Goal: Complete application form: Complete application form

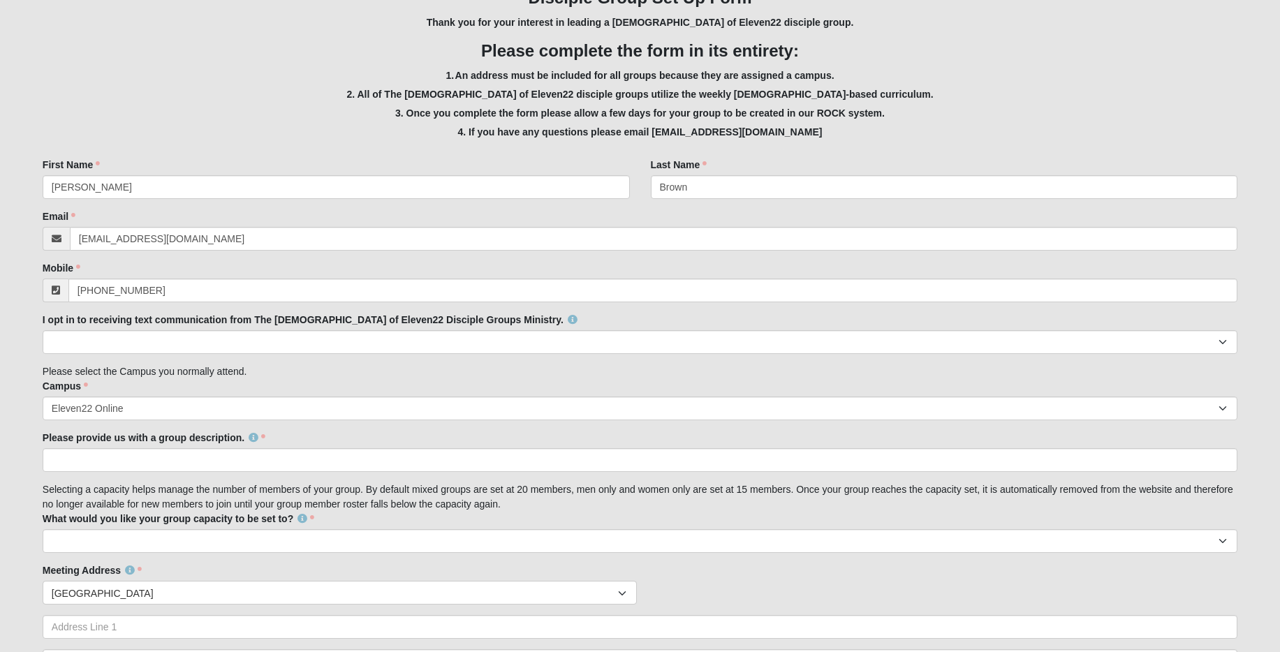
scroll to position [205, 0]
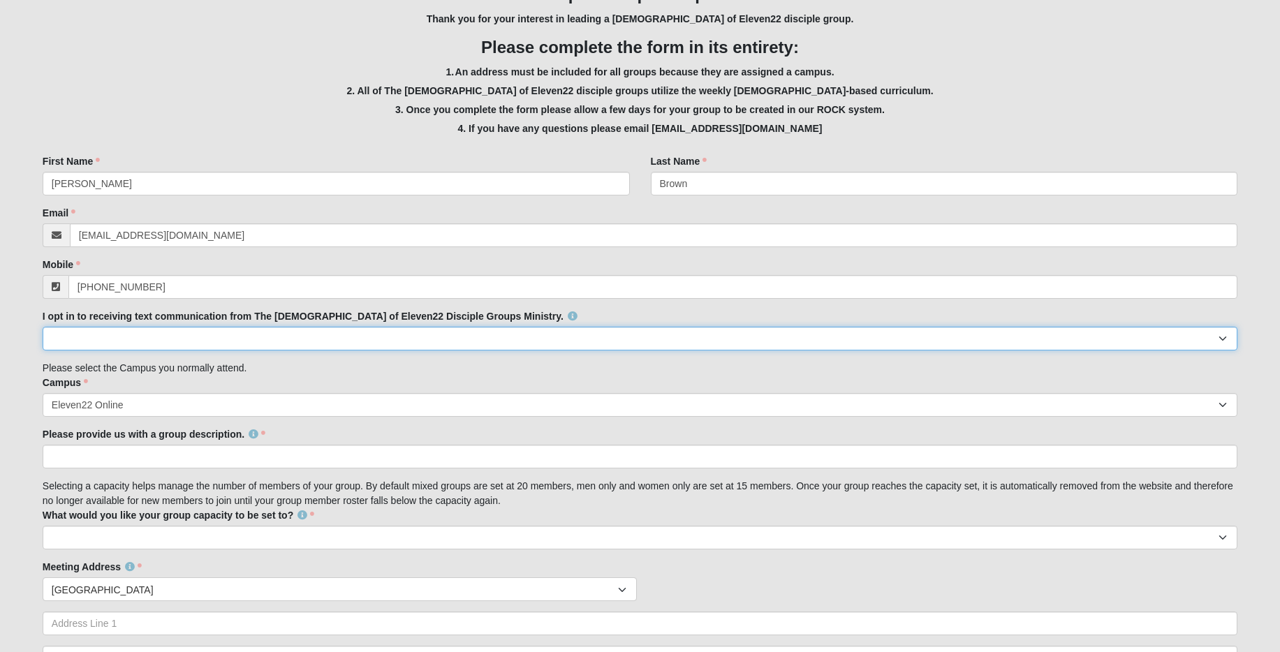
click at [239, 339] on select "Yes No" at bounding box center [640, 339] width 1195 height 24
select select "Yes"
click at [43, 327] on select "Yes No" at bounding box center [640, 339] width 1195 height 24
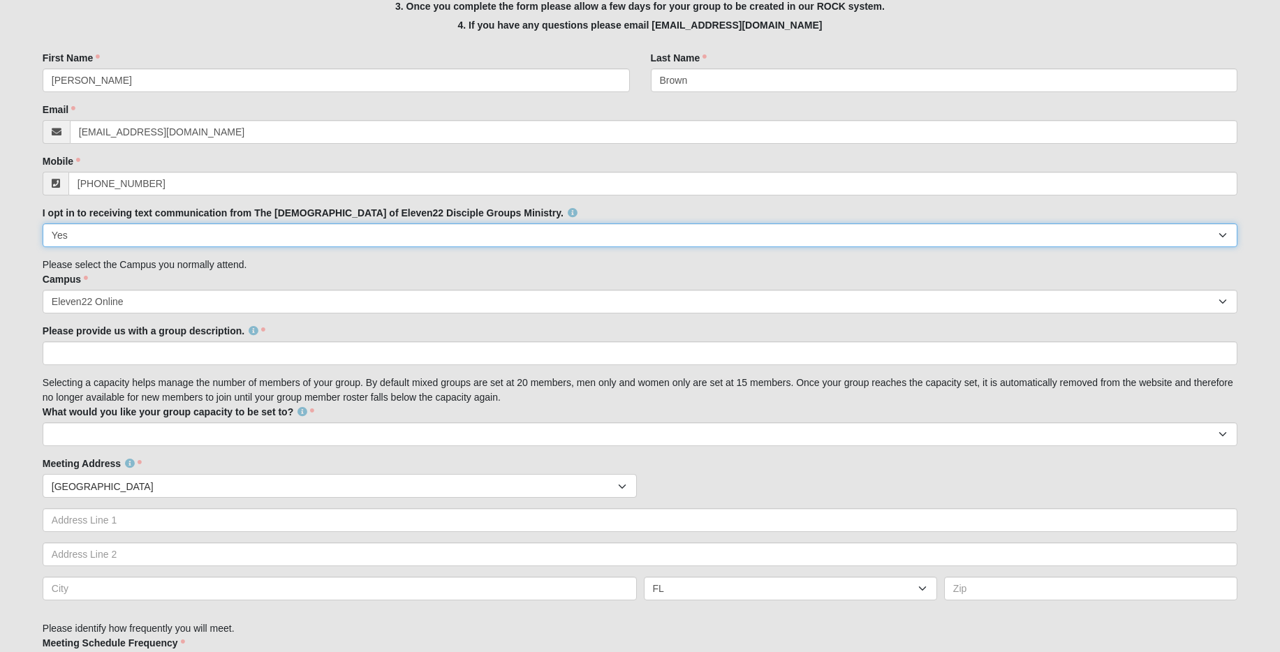
scroll to position [342, 0]
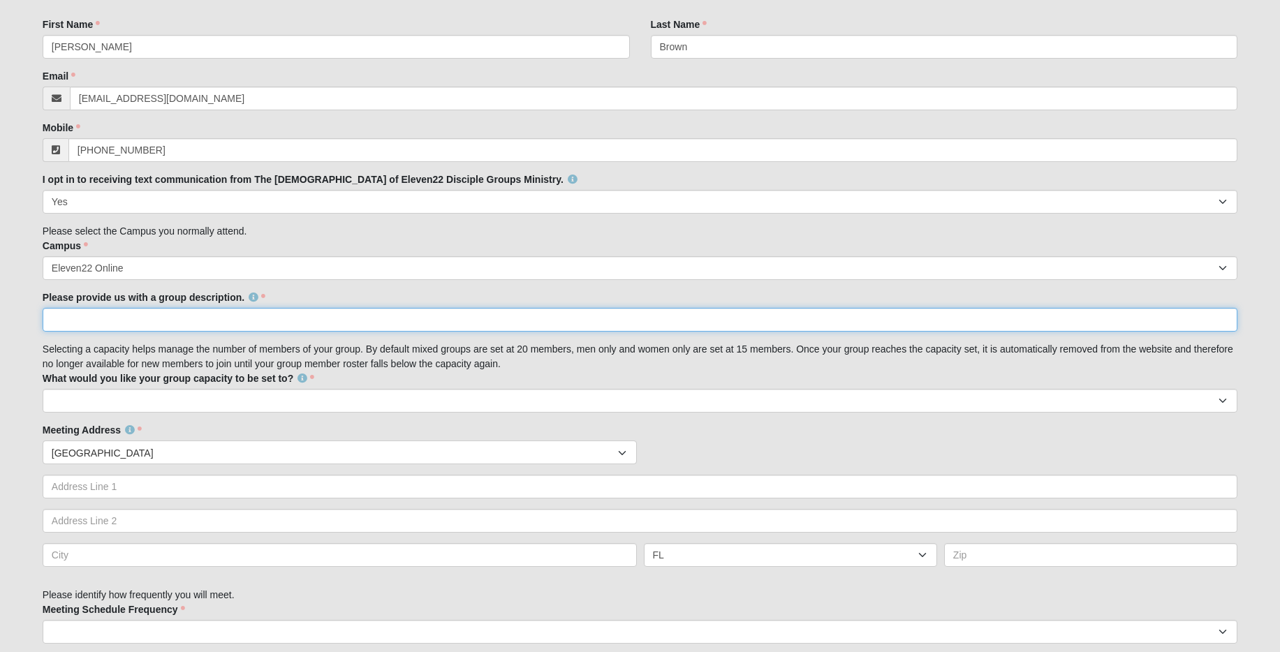
click at [220, 321] on input "Please provide us with a group description." at bounding box center [640, 320] width 1195 height 24
click at [397, 394] on select "10 15 20 25" at bounding box center [640, 401] width 1195 height 24
select select "15"
click at [43, 389] on select "10 15 20 25" at bounding box center [640, 401] width 1195 height 24
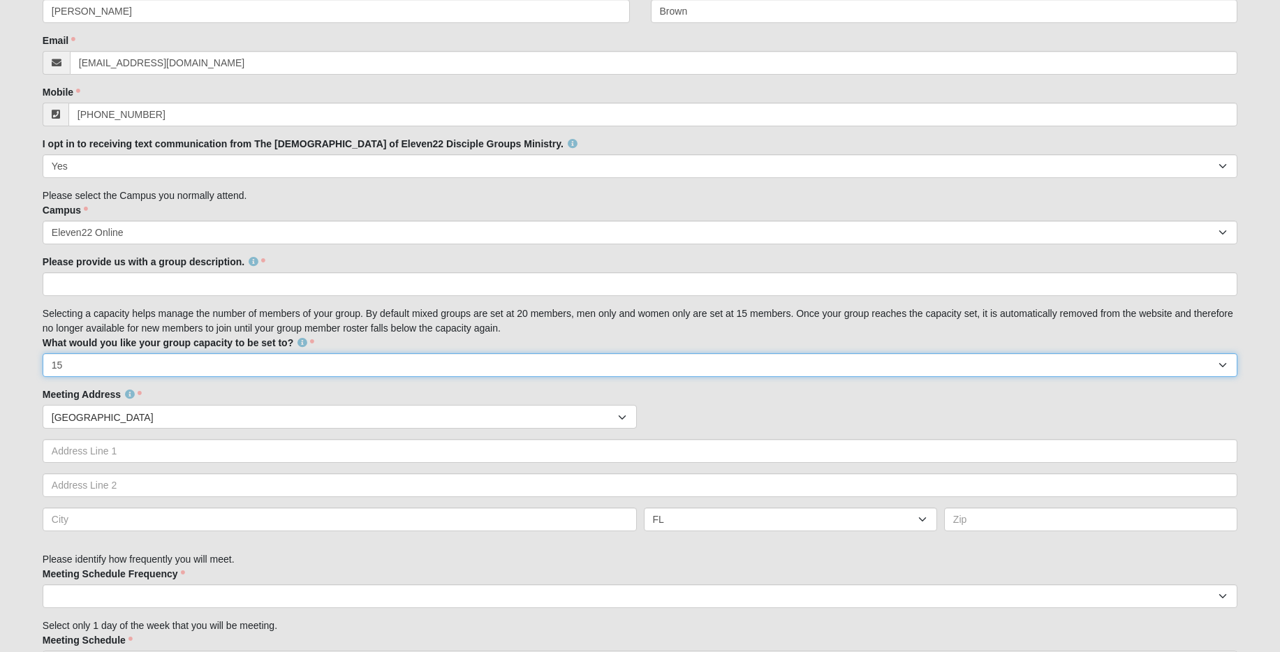
scroll to position [380, 0]
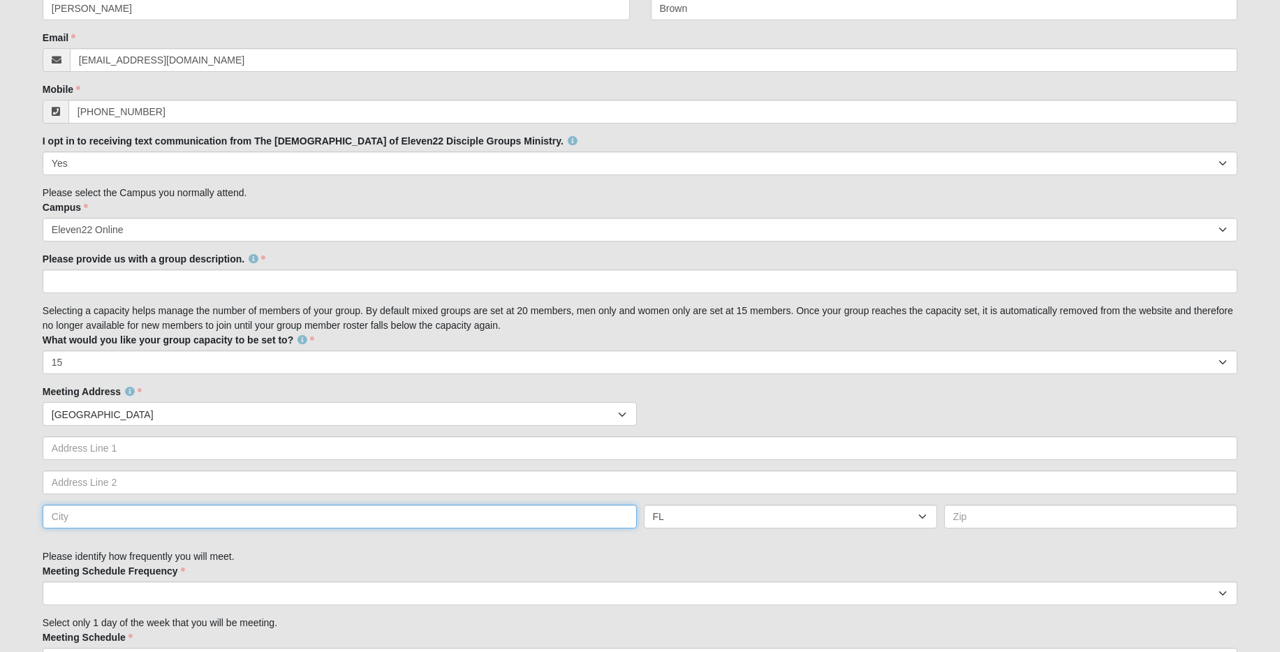
click at [263, 518] on input "text" at bounding box center [340, 517] width 594 height 24
type input "D"
click at [1014, 514] on input "text" at bounding box center [1090, 517] width 293 height 24
type input "52625"
click at [993, 554] on div "Family Member to Register Disciple Group Set Up Form Thank you for your interes…" at bounding box center [640, 455] width 1195 height 1347
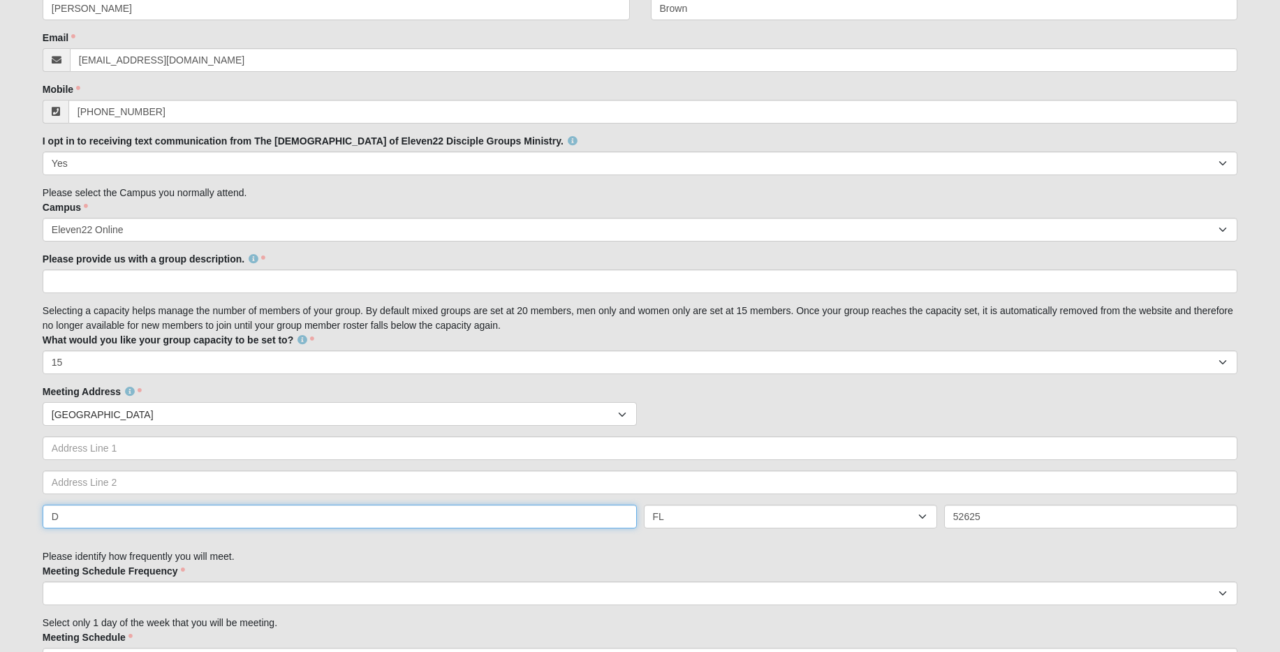
click at [451, 519] on input "D" at bounding box center [340, 517] width 594 height 24
type input "Donnellson"
click at [793, 522] on select "AL AK AS AR AZ CA CO CT DE DC FM FL GA GU HI ID IL IN IA KS KY LA ME MH MD MA M…" at bounding box center [790, 517] width 293 height 24
select select "IA"
click at [644, 505] on select "AL AK AS AR AZ CA CO CT DE DC FM FL GA GU HI ID IL IN IA KS KY LA ME MH MD MA M…" at bounding box center [790, 517] width 293 height 24
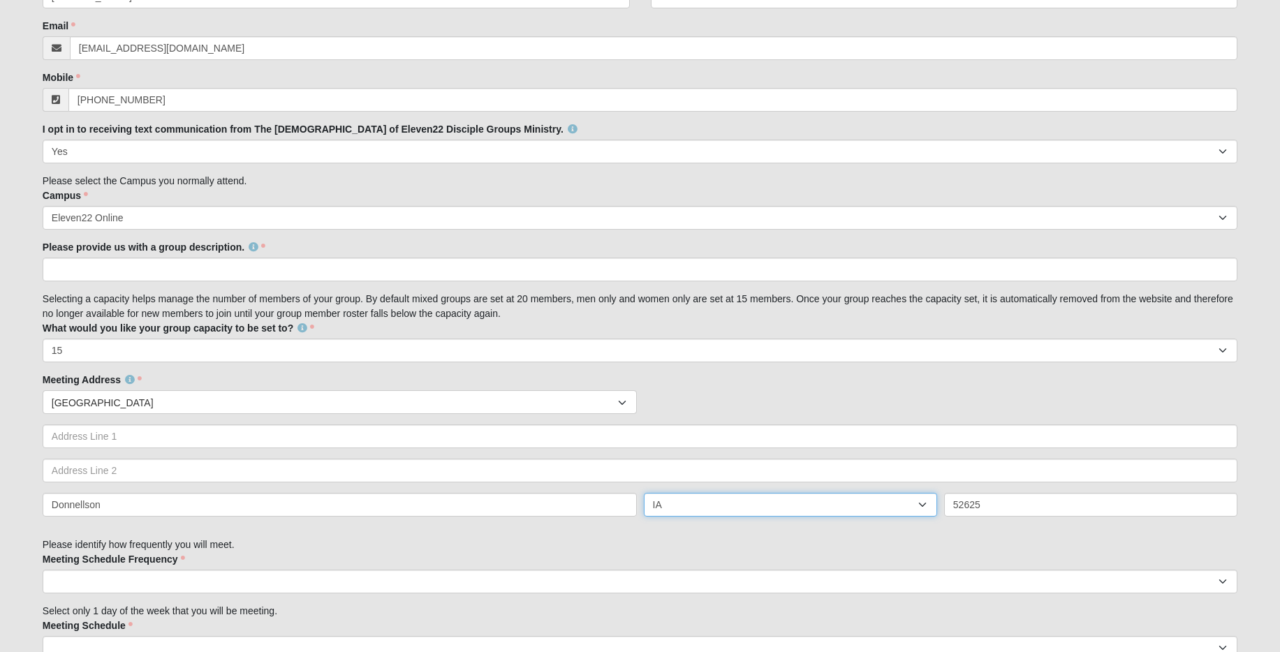
scroll to position [517, 0]
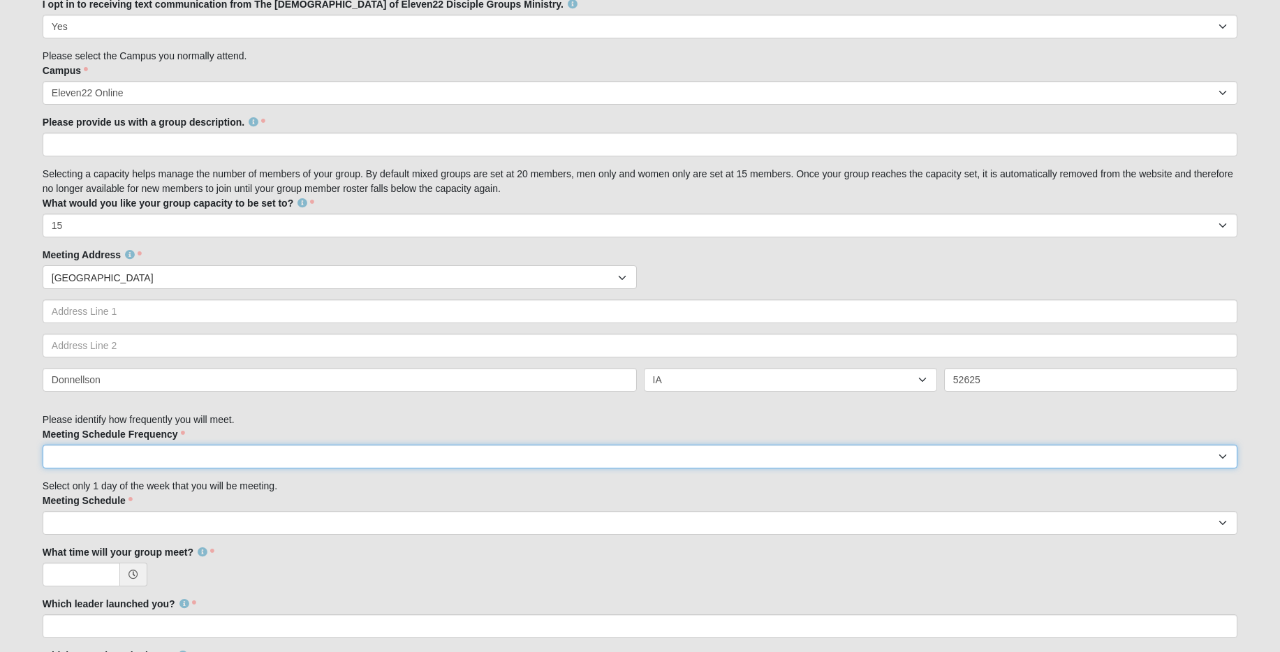
click at [302, 459] on select "weekly biweekly monthly" at bounding box center [640, 457] width 1195 height 24
select select "weekly"
click at [43, 445] on select "weekly biweekly monthly" at bounding box center [640, 457] width 1195 height 24
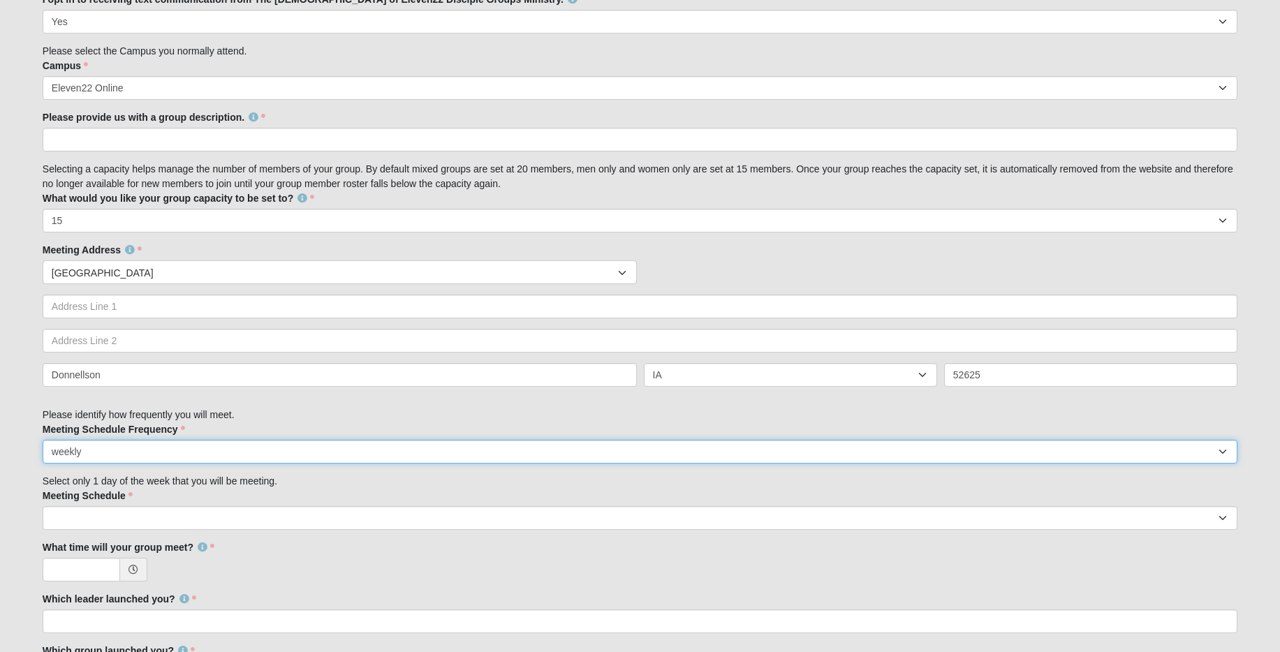
scroll to position [526, 0]
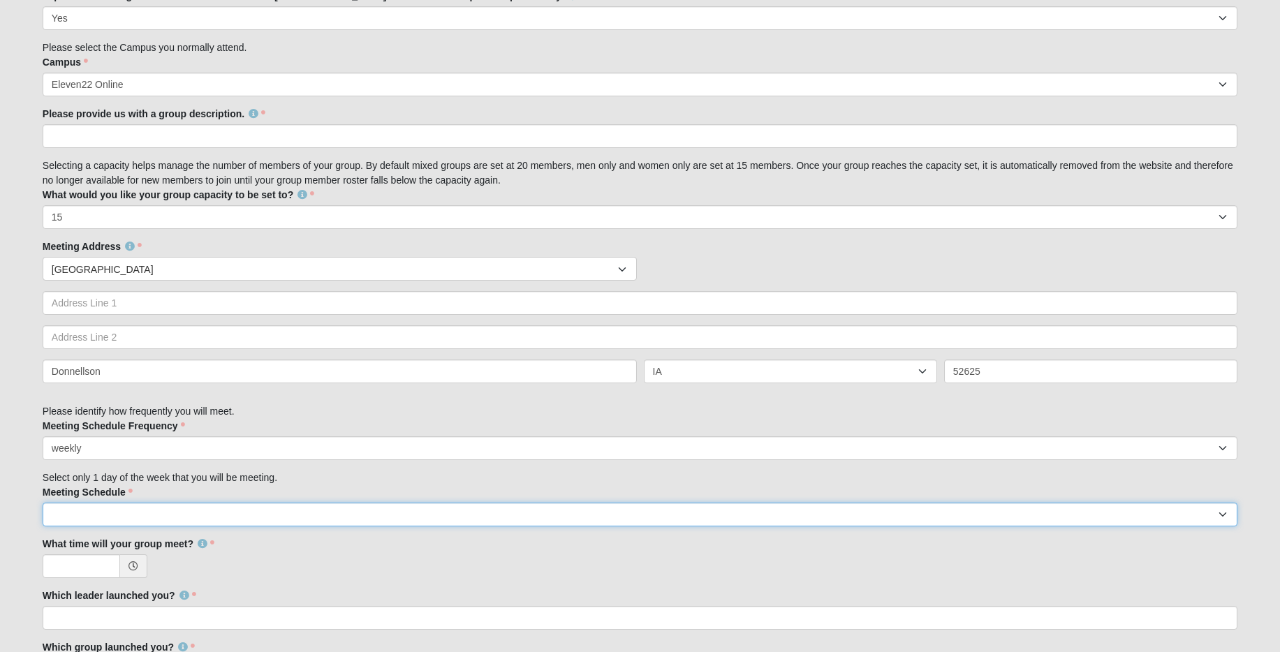
click at [327, 517] on select "Monday Tuesday Wednesday Thursday Friday Saturday Sunday" at bounding box center [640, 515] width 1195 height 24
select select "4"
click at [43, 503] on select "Monday Tuesday Wednesday Thursday Friday Saturday Sunday" at bounding box center [640, 515] width 1195 height 24
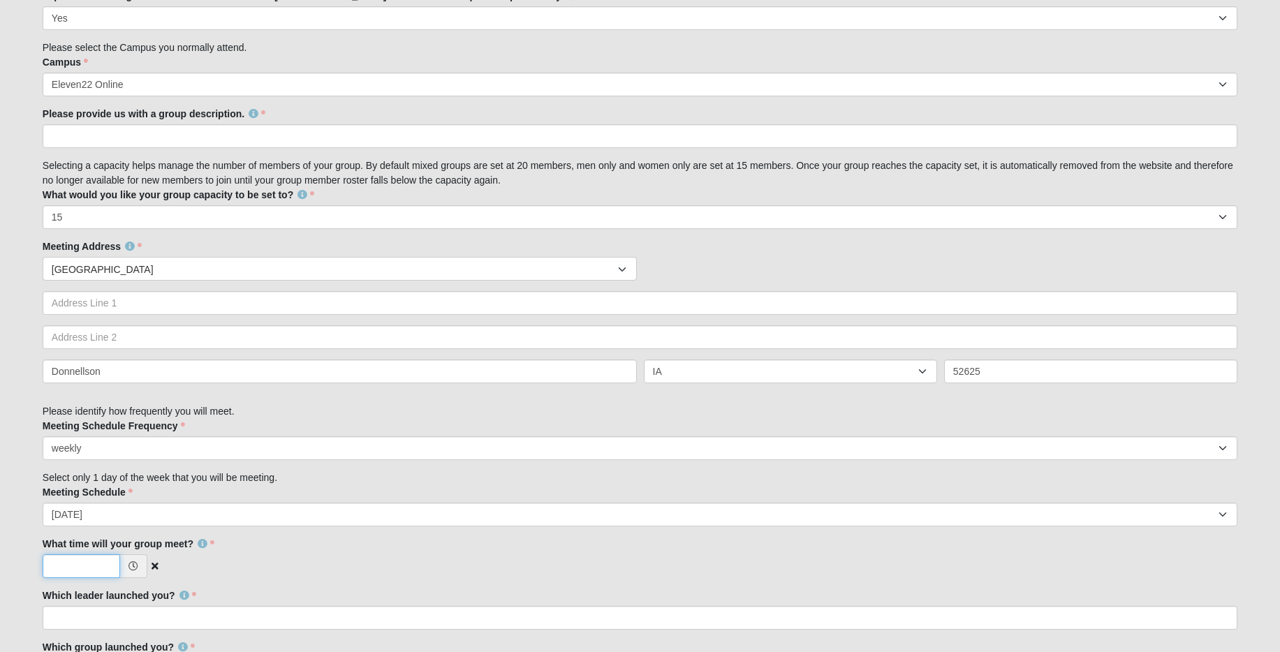
click at [84, 568] on input "What time will your group meet?" at bounding box center [81, 566] width 77 height 24
click at [131, 566] on icon at bounding box center [133, 566] width 10 height 10
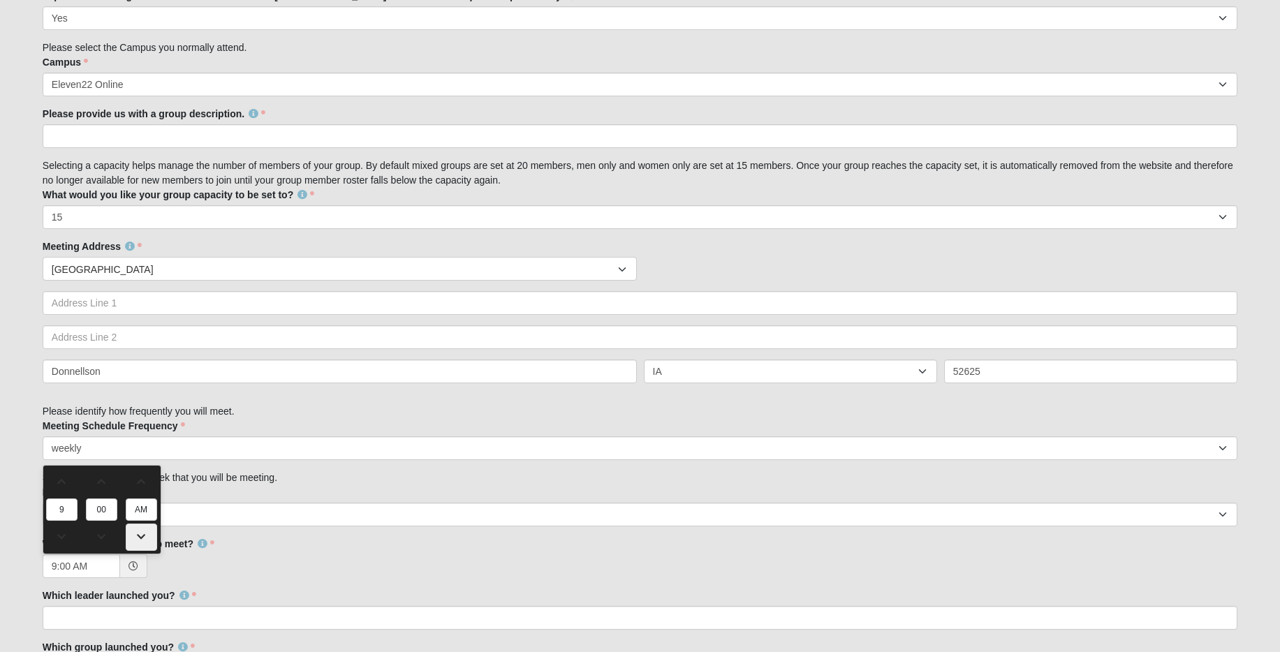
click at [138, 533] on span at bounding box center [141, 537] width 30 height 10
type input "9:00 PM"
type input "PM"
click at [138, 533] on span at bounding box center [141, 537] width 30 height 10
type input "9:00 AM"
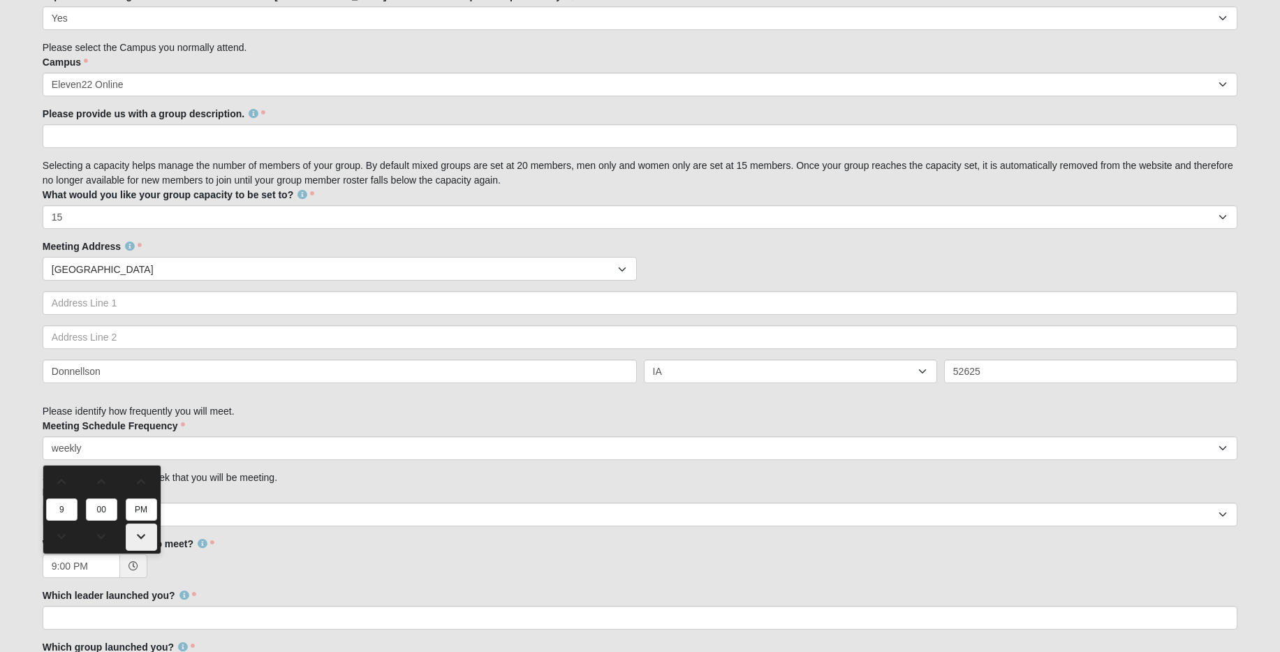
type input "AM"
click at [138, 533] on span at bounding box center [141, 537] width 30 height 10
type input "9:00 PM"
type input "PM"
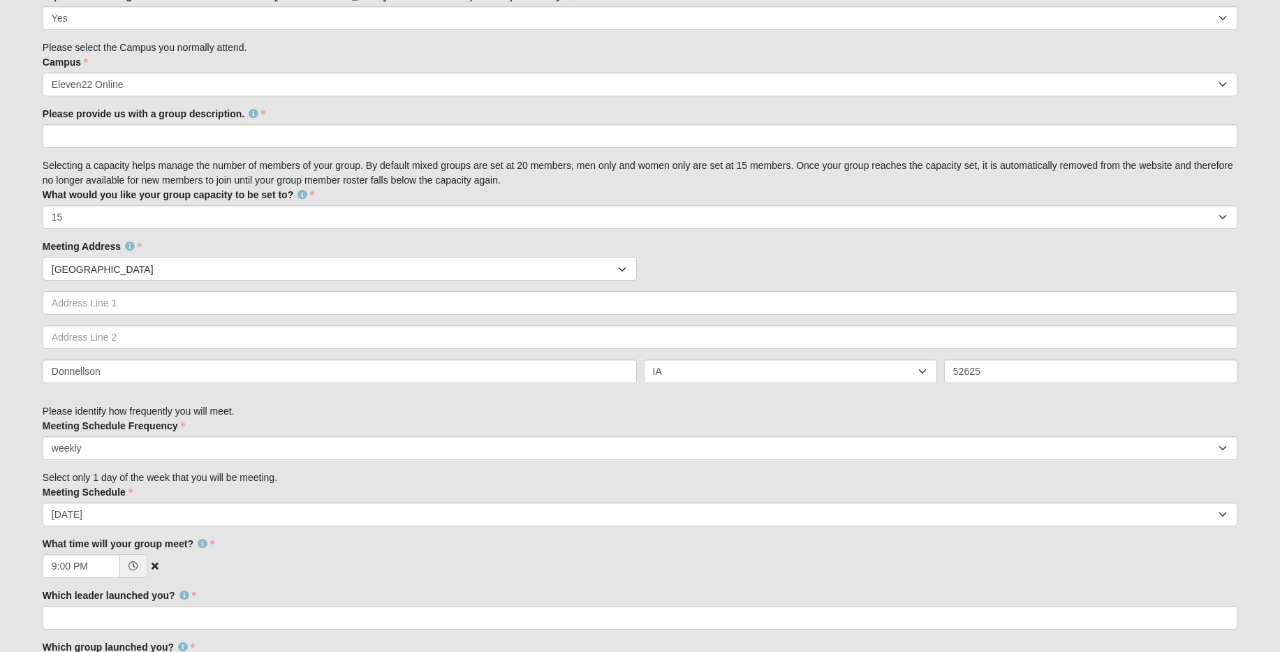
click at [318, 563] on div "9:00 PM" at bounding box center [640, 566] width 1195 height 24
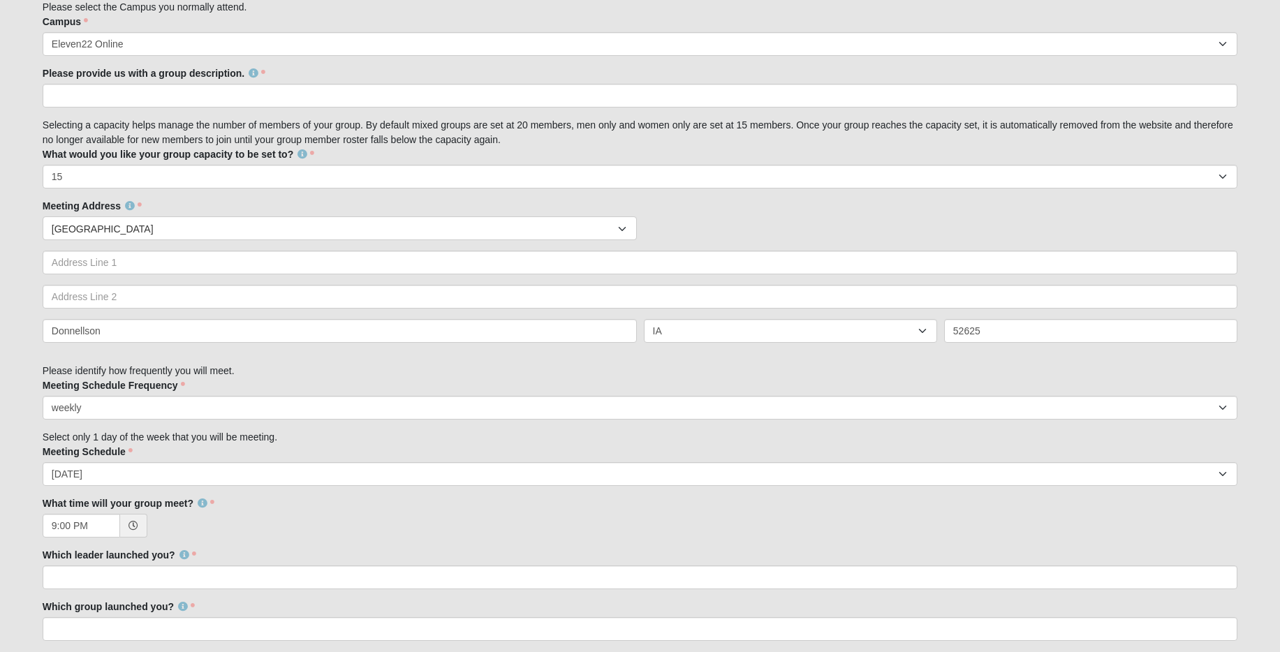
scroll to position [656, 0]
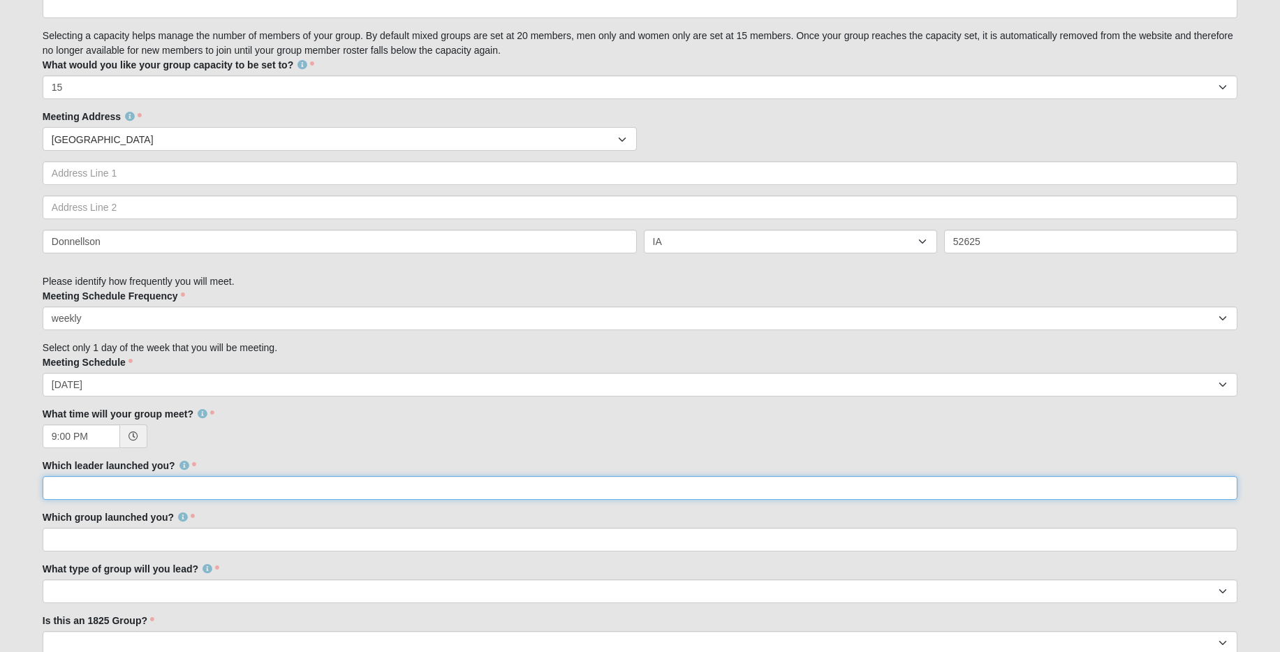
click at [151, 489] on input "Which leader launched you?" at bounding box center [640, 488] width 1195 height 24
click at [174, 488] on input "Which leader launched you?" at bounding box center [640, 488] width 1195 height 24
type input "Matt Brannen"
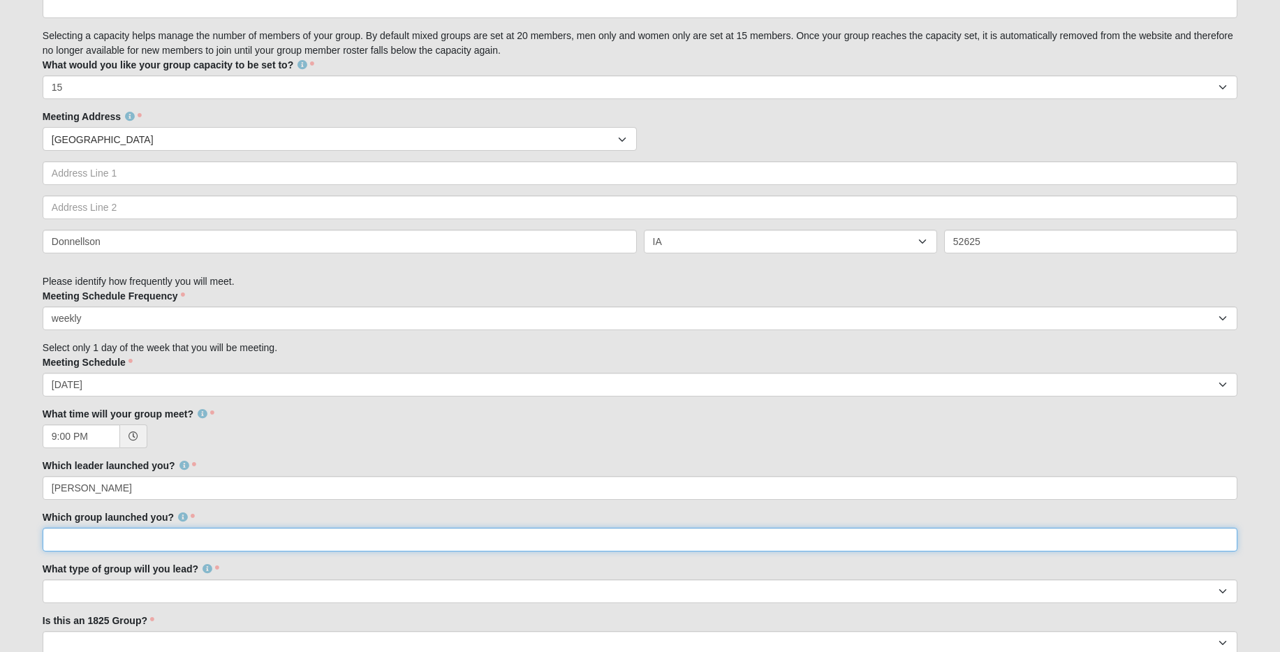
click at [170, 548] on input "Which group launched you?" at bounding box center [640, 540] width 1195 height 24
click at [71, 540] on input "Stanting Firm" at bounding box center [640, 540] width 1195 height 24
click at [193, 540] on input "Standing Firm" at bounding box center [640, 540] width 1195 height 24
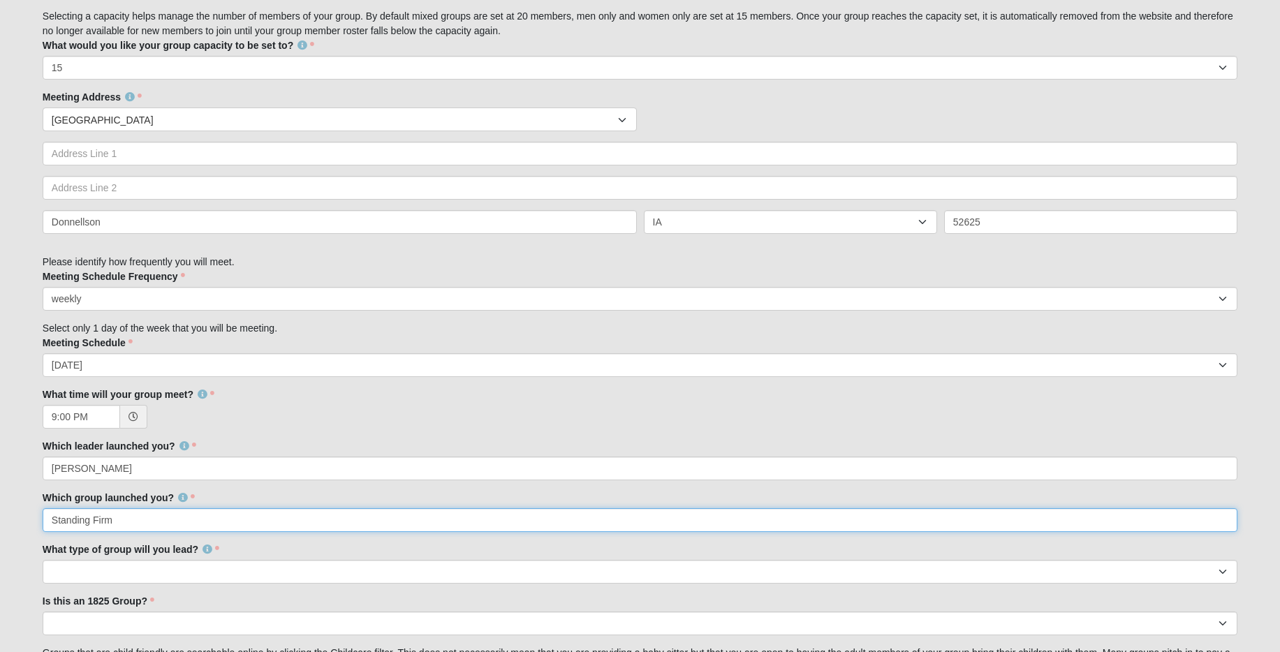
scroll to position [678, 0]
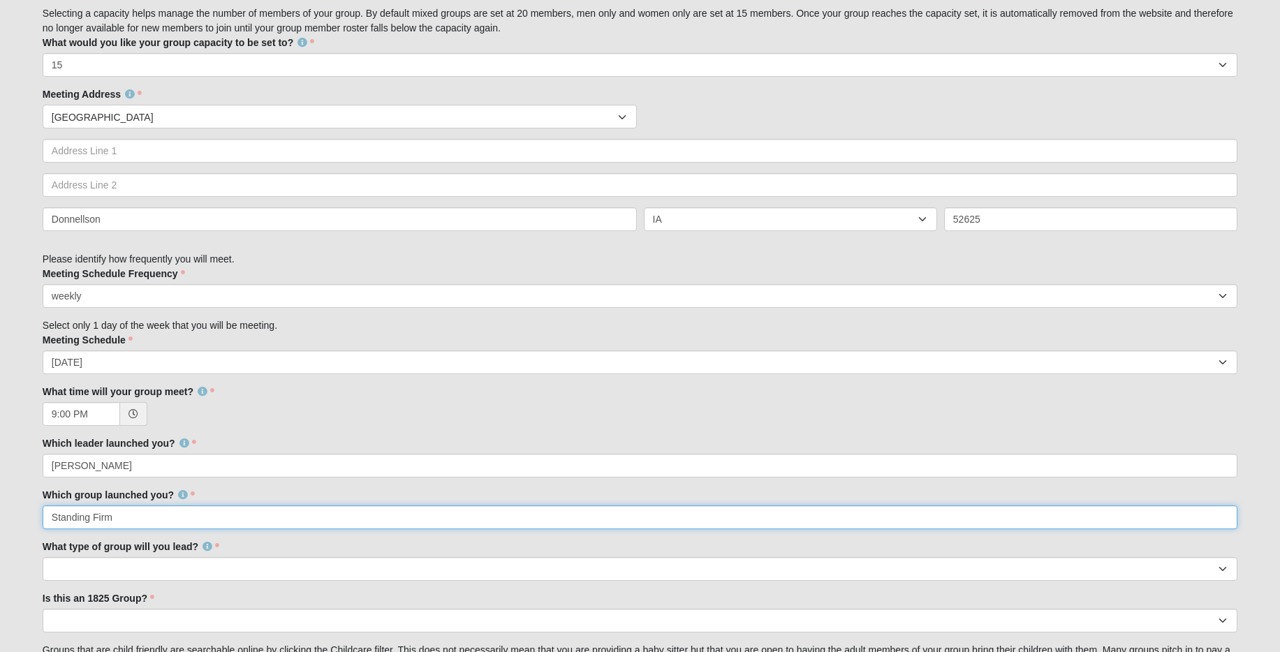
type input "Standing Firm"
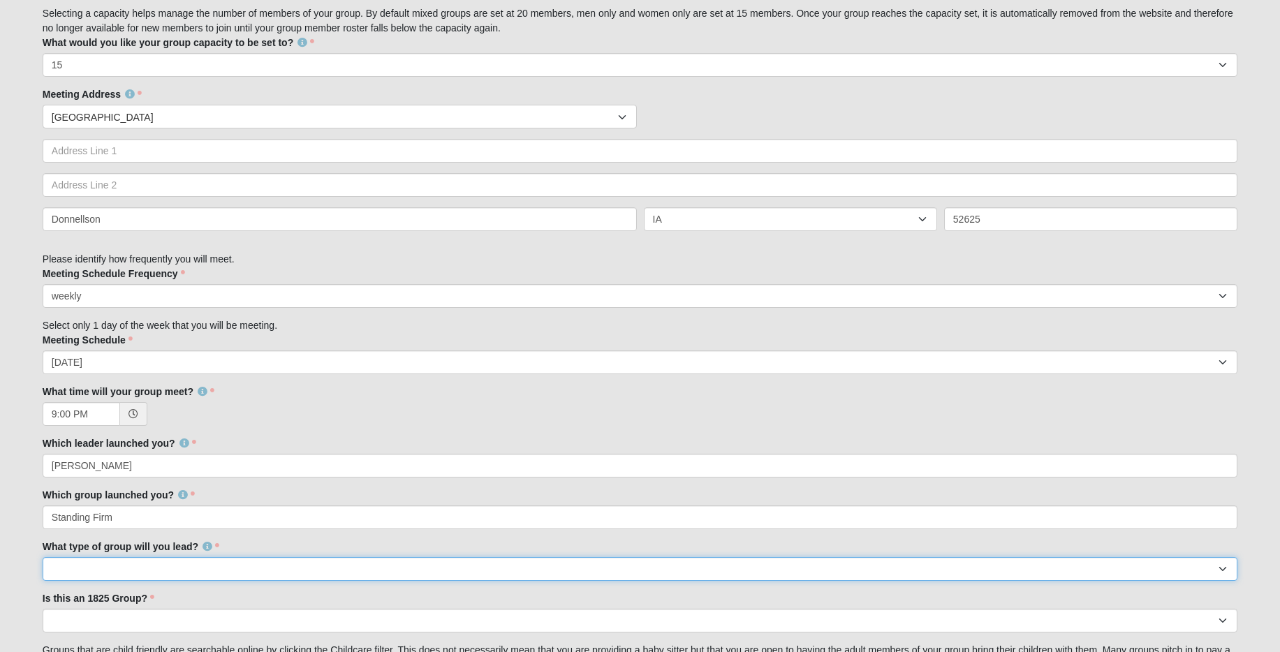
click at [166, 568] on select "Mens Womens Mixed" at bounding box center [640, 569] width 1195 height 24
select select "2DC3D33C-741F-4420-9636-8CF240510C06"
click at [43, 557] on select "Mens Womens Mixed" at bounding box center [640, 569] width 1195 height 24
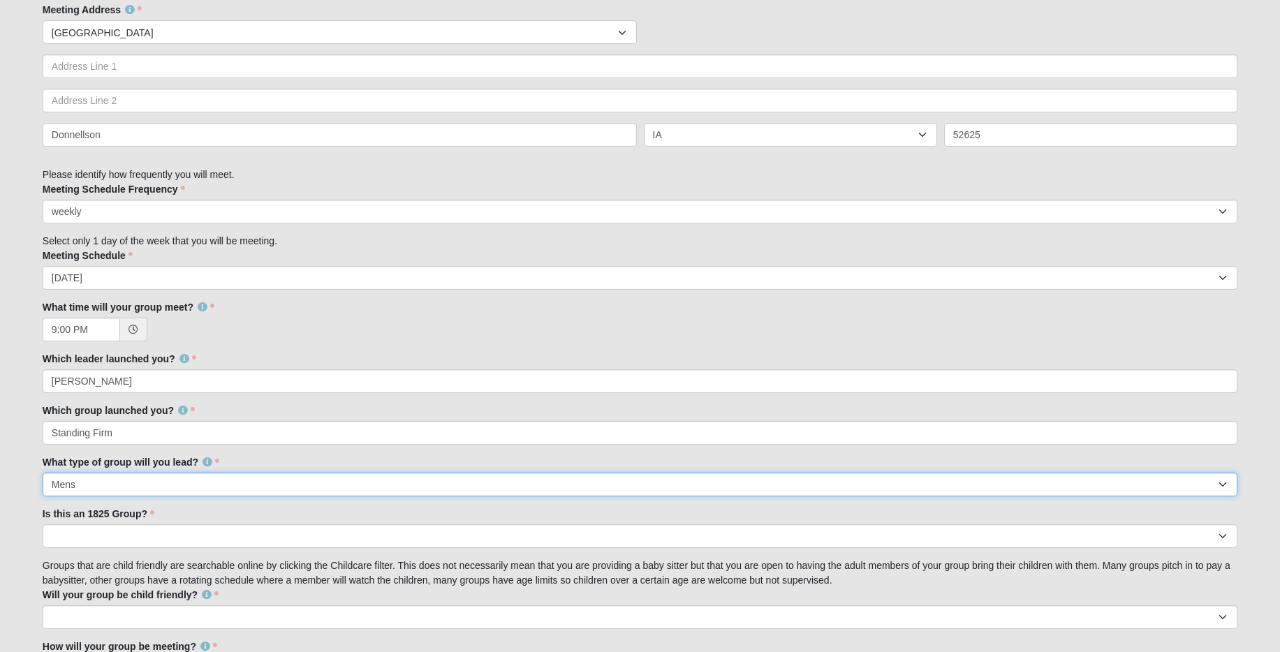
scroll to position [782, 0]
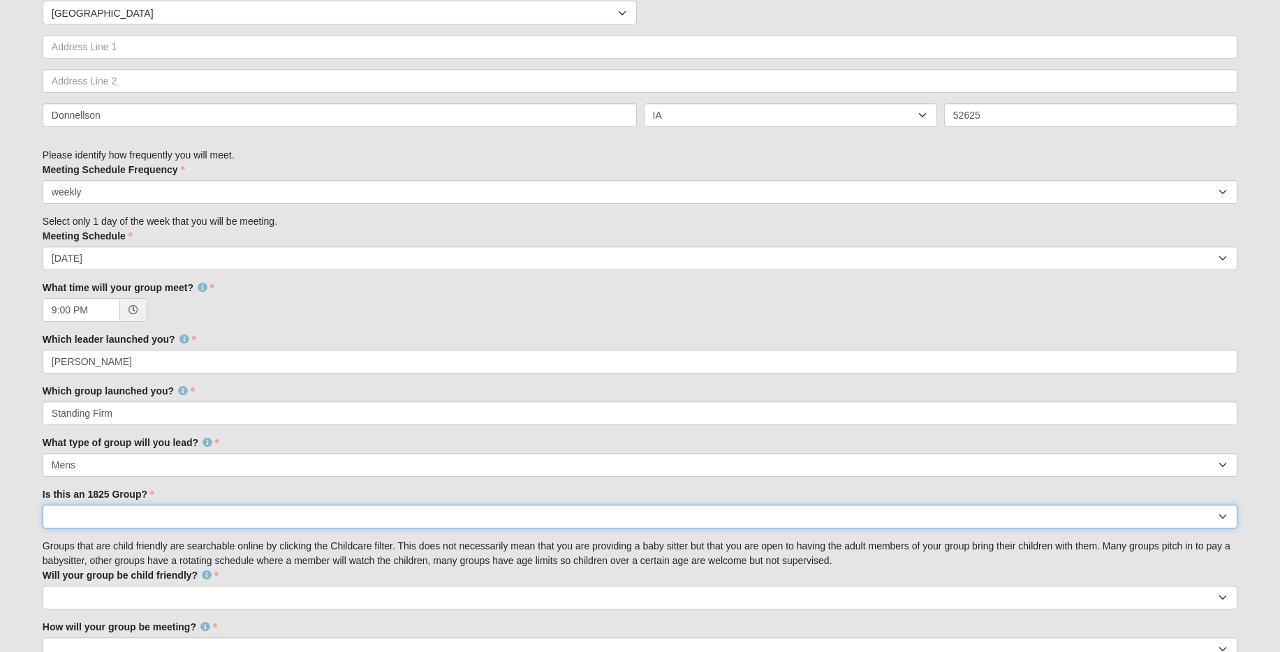
click at [174, 523] on select "No Yes" at bounding box center [640, 517] width 1195 height 24
select select "False"
click at [43, 505] on select "No Yes" at bounding box center [640, 517] width 1195 height 24
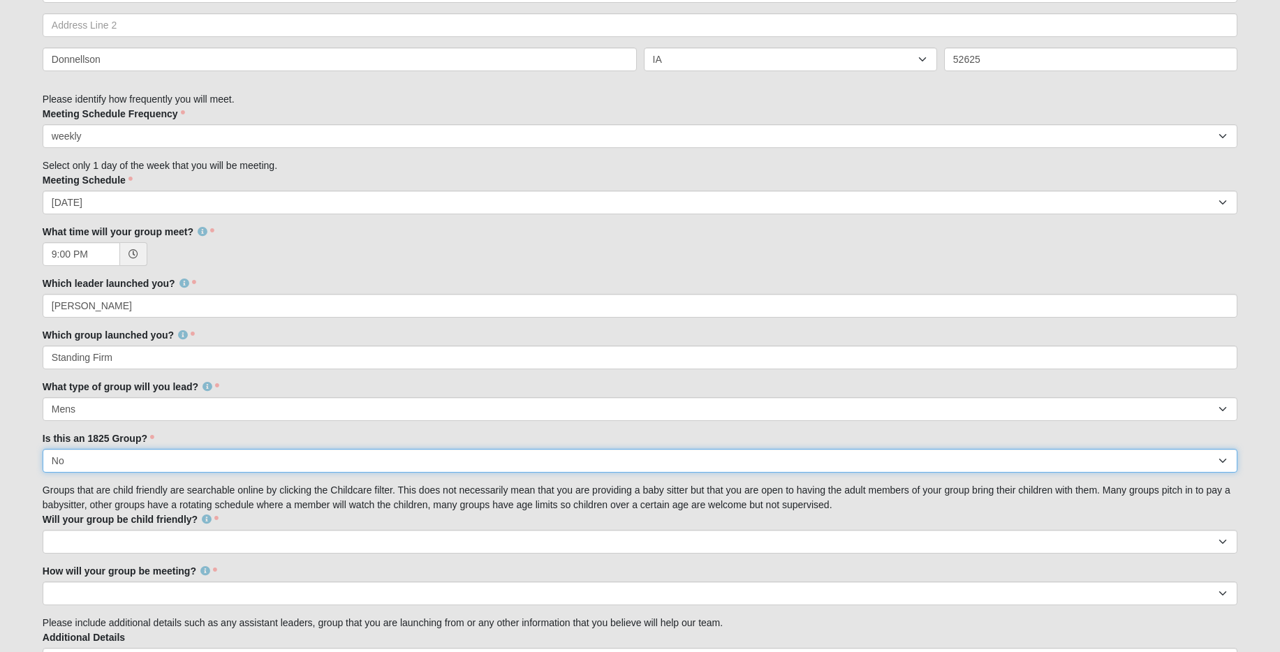
scroll to position [890, 0]
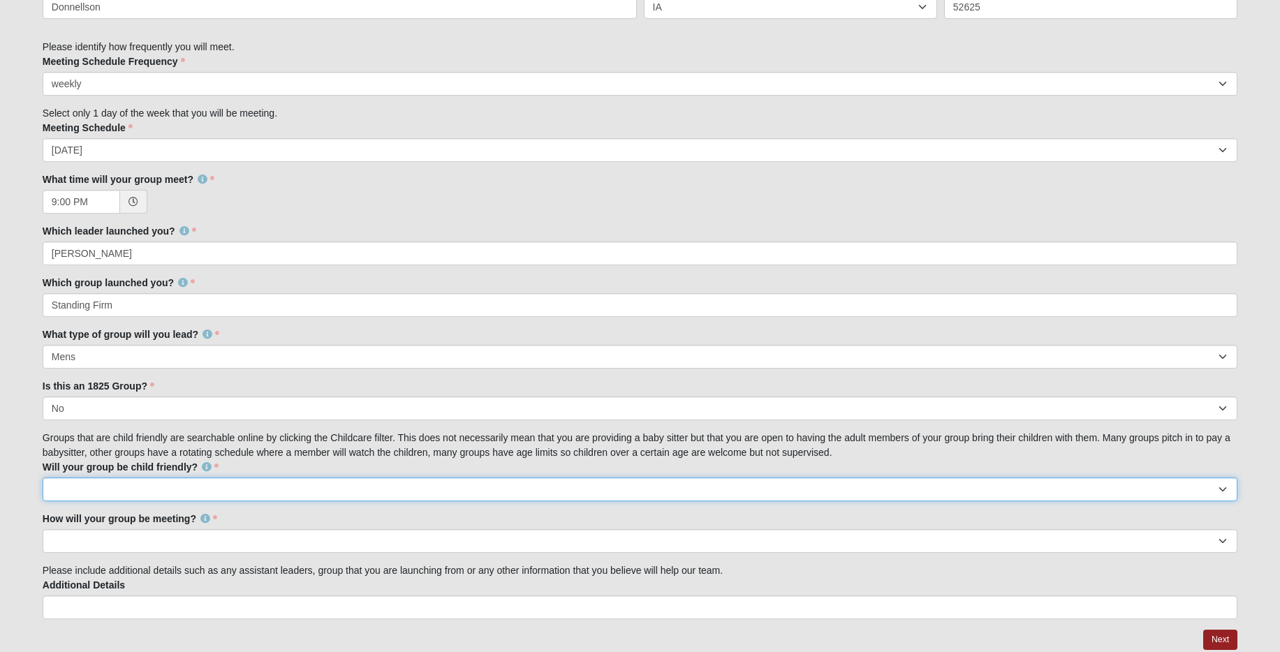
click at [152, 493] on select "No Yes" at bounding box center [640, 490] width 1195 height 24
select select "True"
click at [43, 478] on select "No Yes" at bounding box center [640, 490] width 1195 height 24
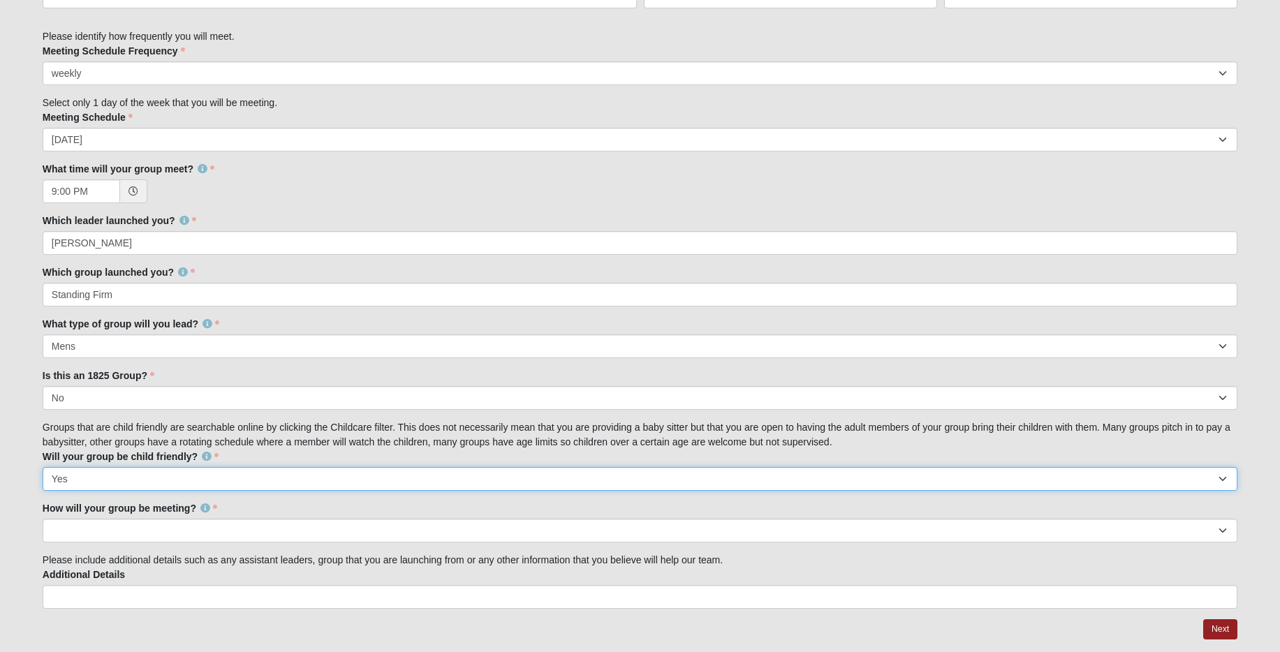
scroll to position [921, 0]
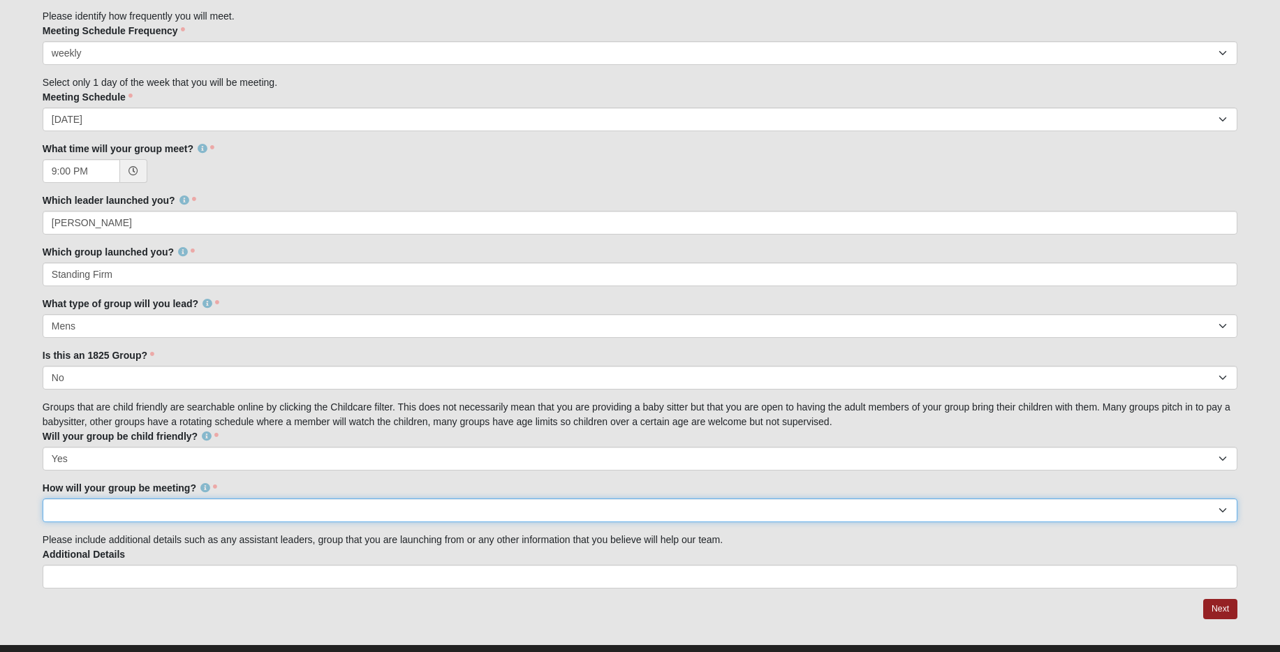
click at [159, 512] on select "In Person Virtual" at bounding box center [640, 510] width 1195 height 24
select select "1597"
click at [43, 498] on select "In Person Virtual" at bounding box center [640, 510] width 1195 height 24
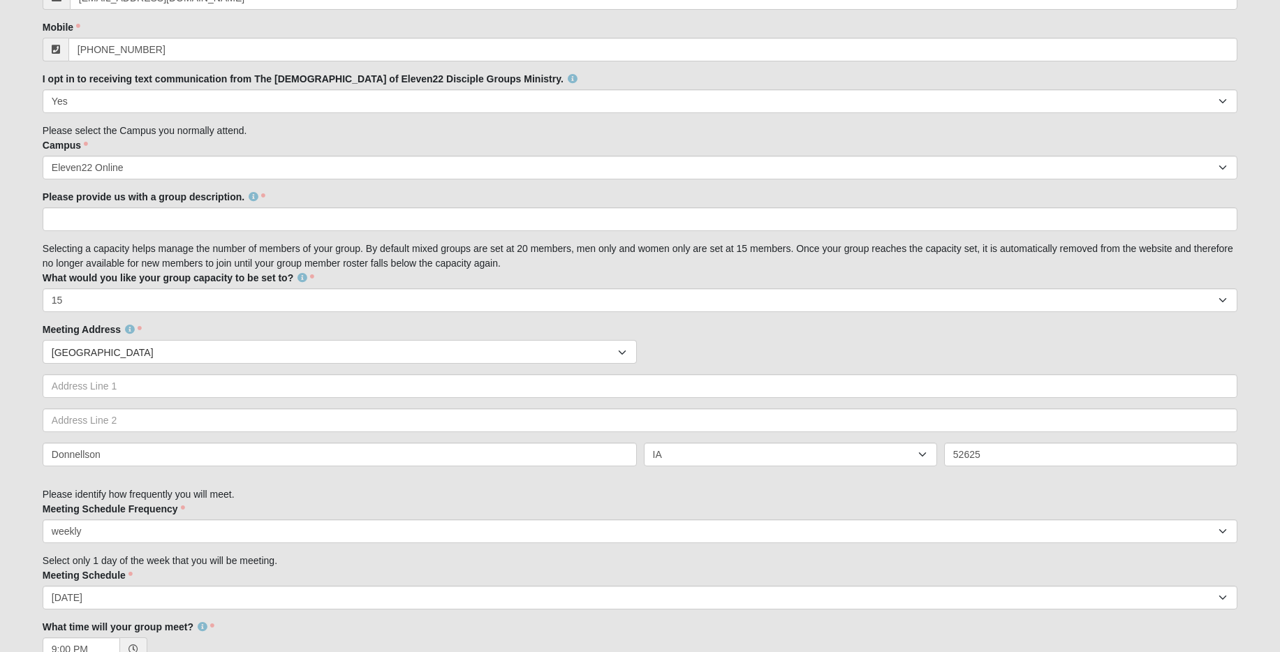
scroll to position [342, 0]
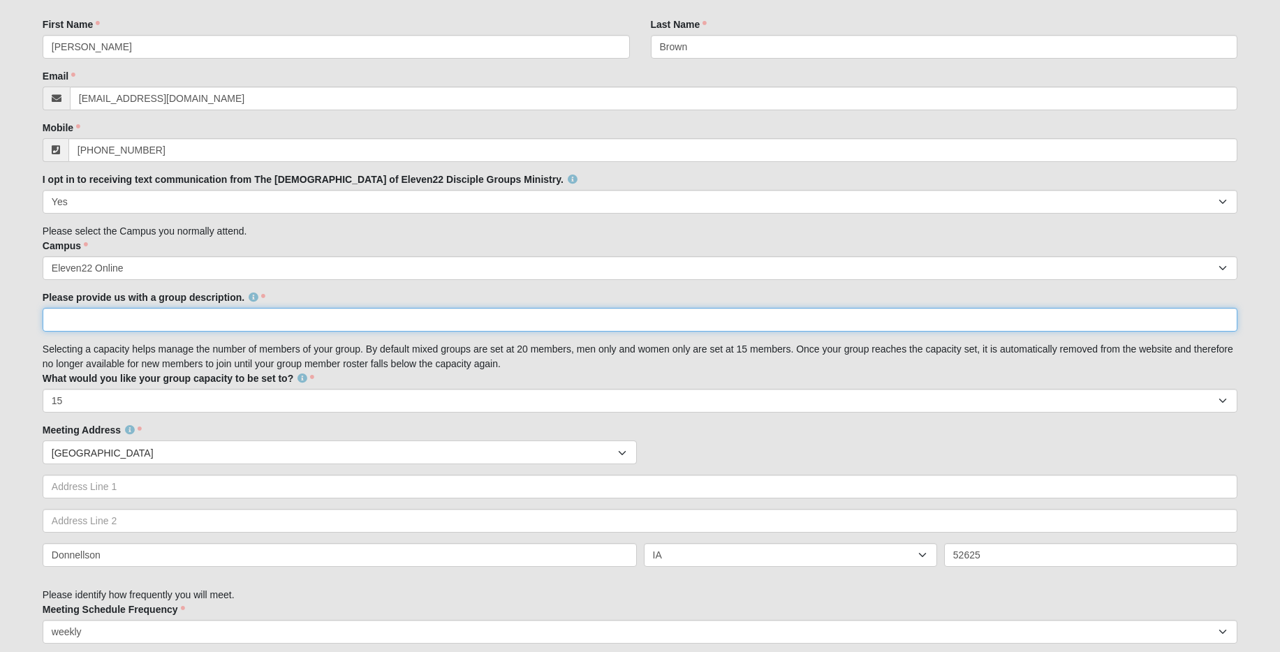
click at [225, 320] on input "Please provide us with a group description." at bounding box center [640, 320] width 1195 height 24
click at [268, 320] on input "Please provide us with a group description." at bounding box center [640, 320] width 1195 height 24
paste input "Talmidim"
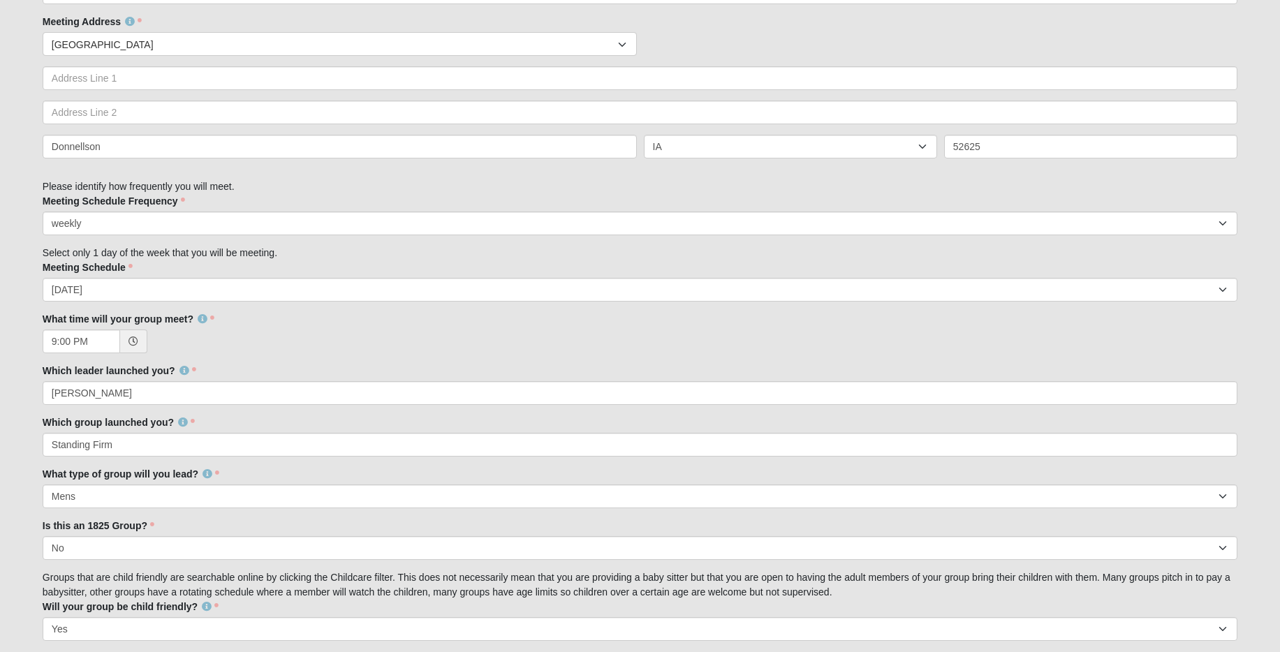
scroll to position [949, 0]
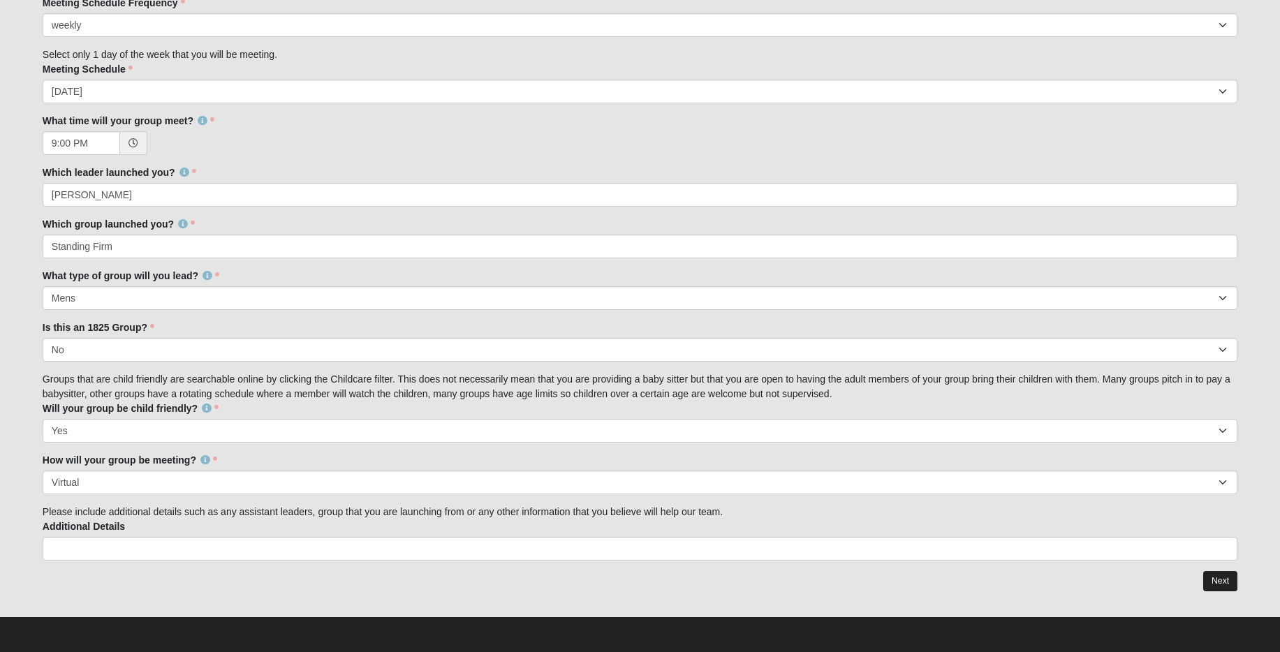
type input "Mens Talmidim Weekly group at 9:00 P.M. Central time"
click at [1223, 577] on link "Next" at bounding box center [1220, 581] width 34 height 20
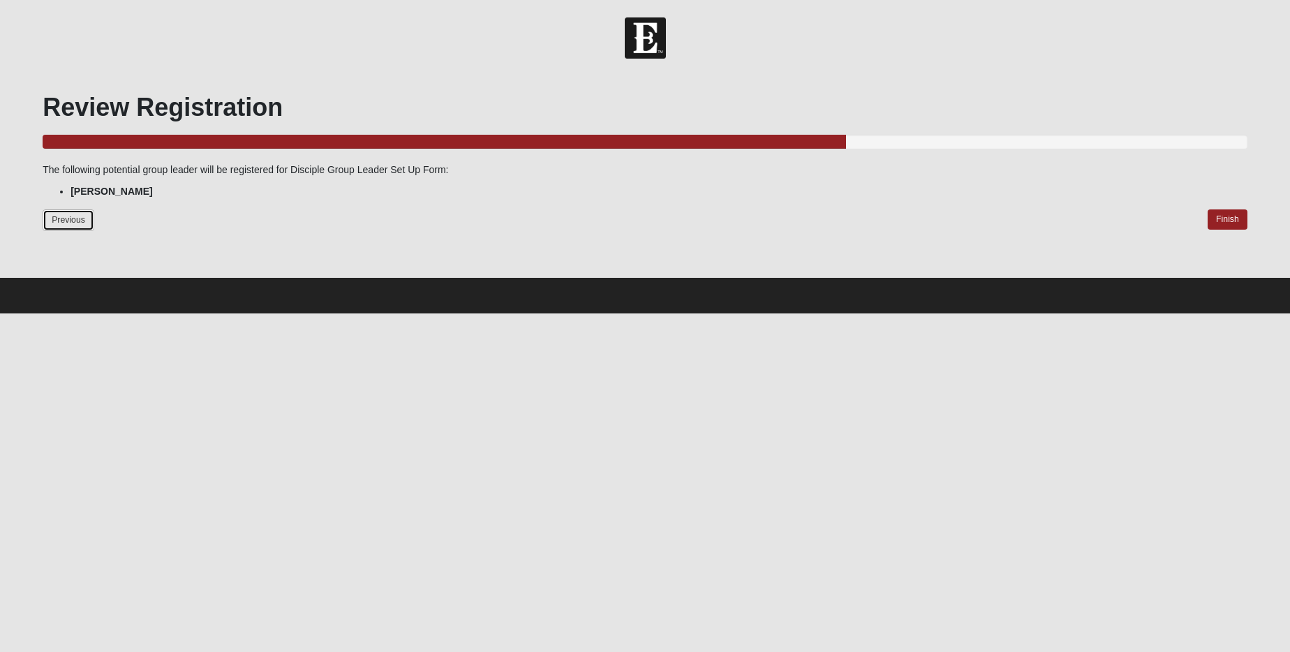
click at [75, 214] on link "Previous" at bounding box center [69, 220] width 52 height 22
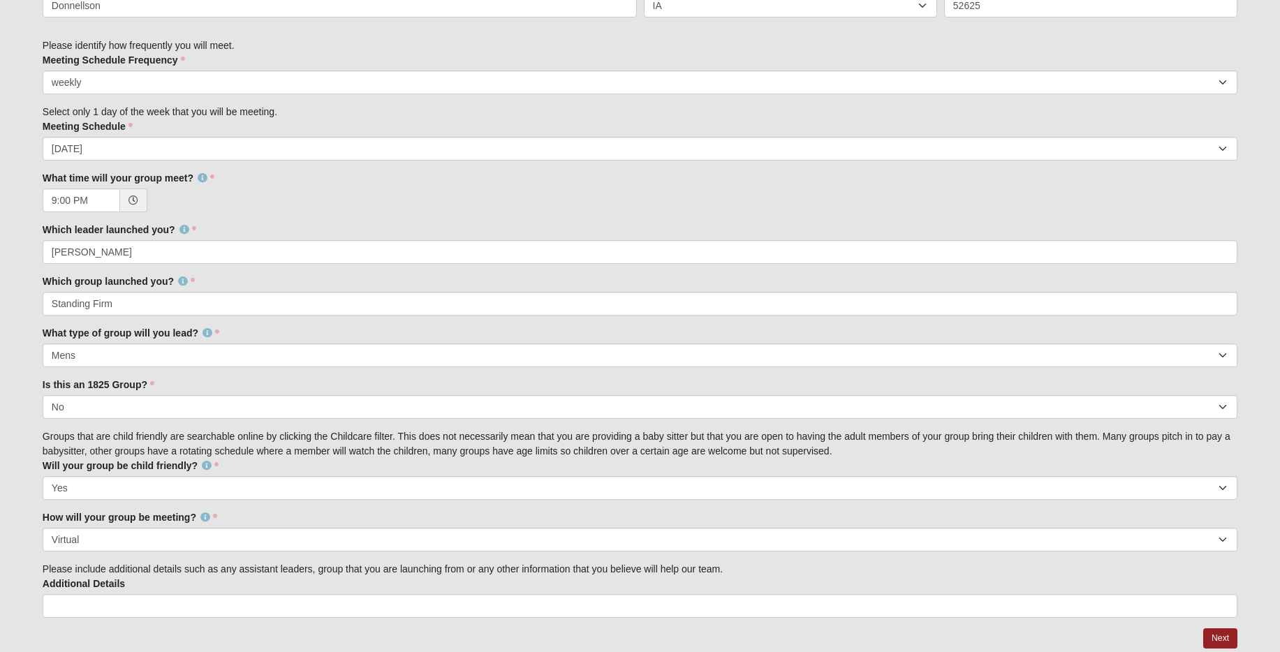
scroll to position [949, 0]
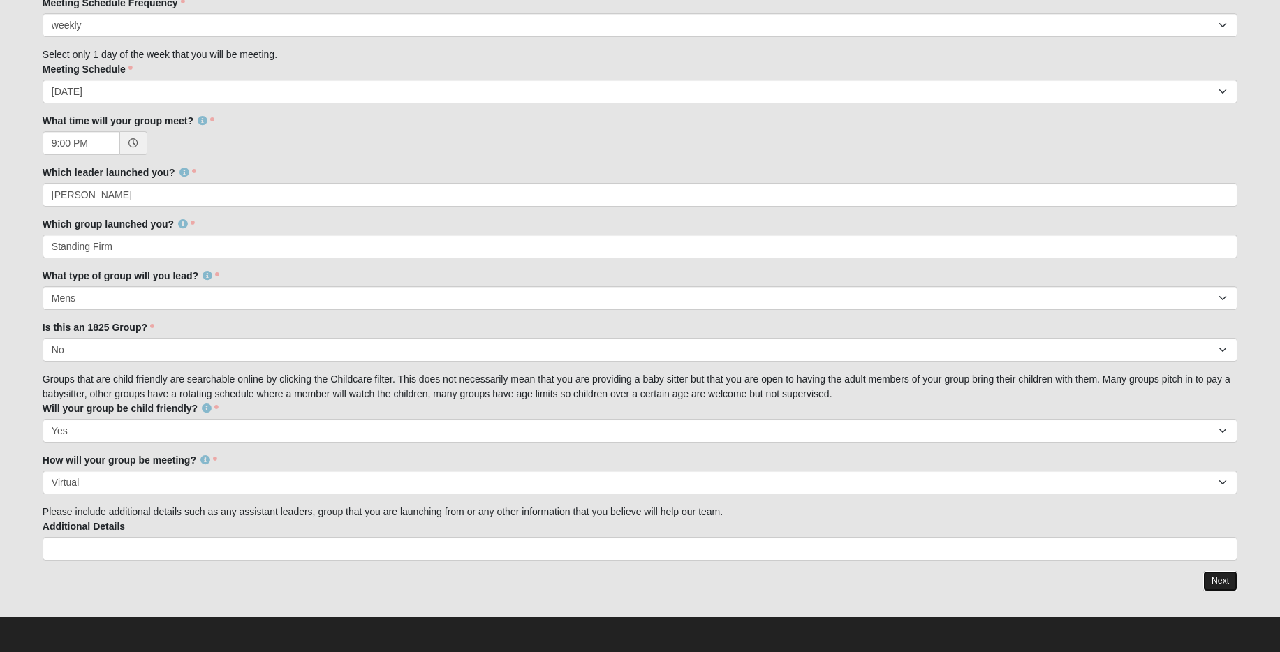
click at [1218, 584] on link "Next" at bounding box center [1220, 581] width 34 height 20
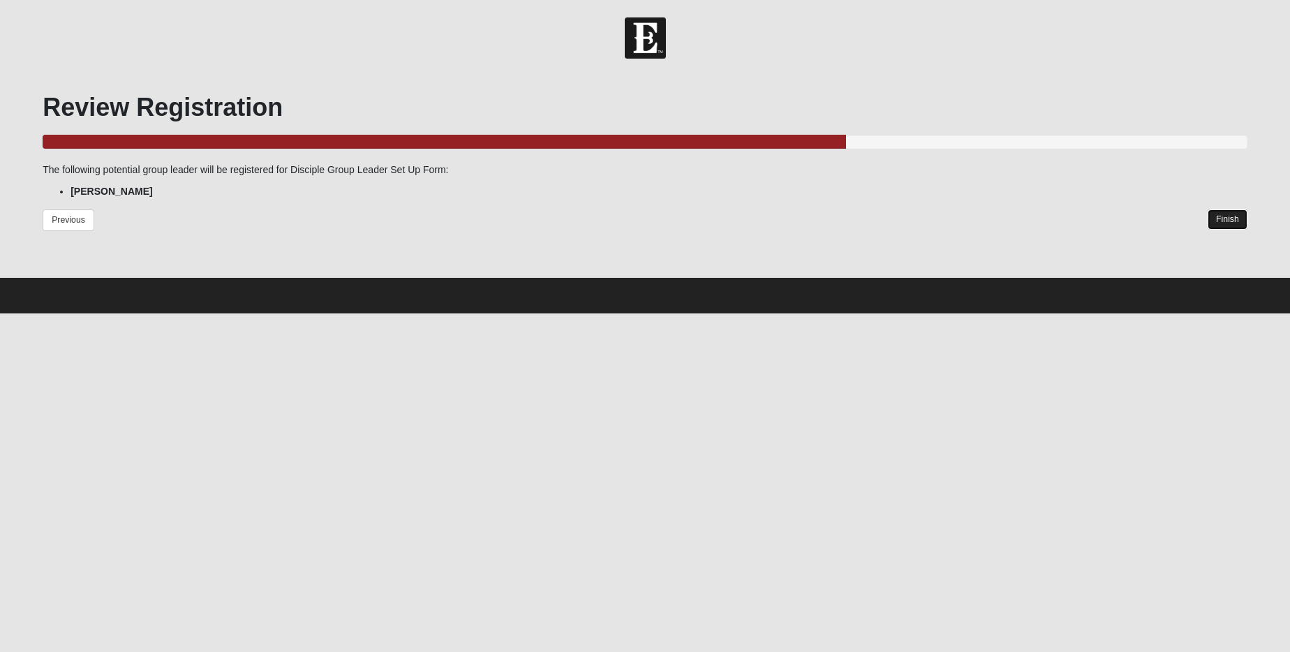
click at [1220, 219] on link "Finish" at bounding box center [1228, 219] width 40 height 20
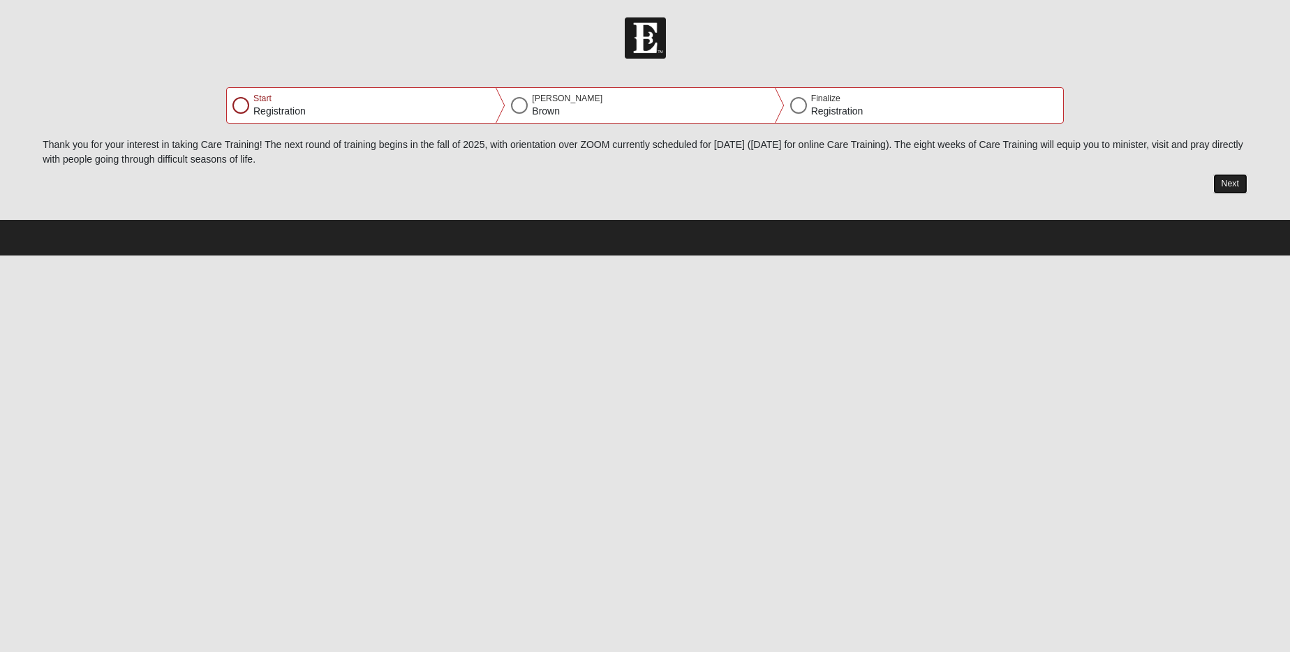
click at [1236, 184] on button "Next" at bounding box center [1230, 184] width 34 height 20
select select "10"
select select "13"
select select "1976"
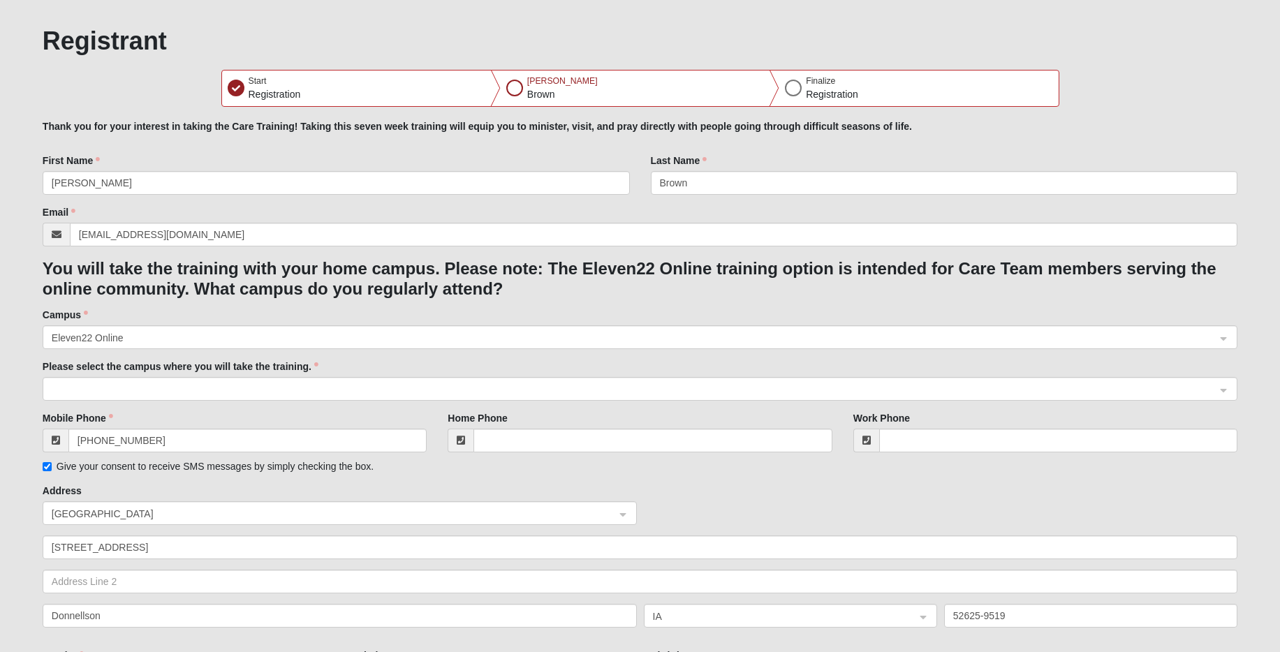
scroll to position [79, 0]
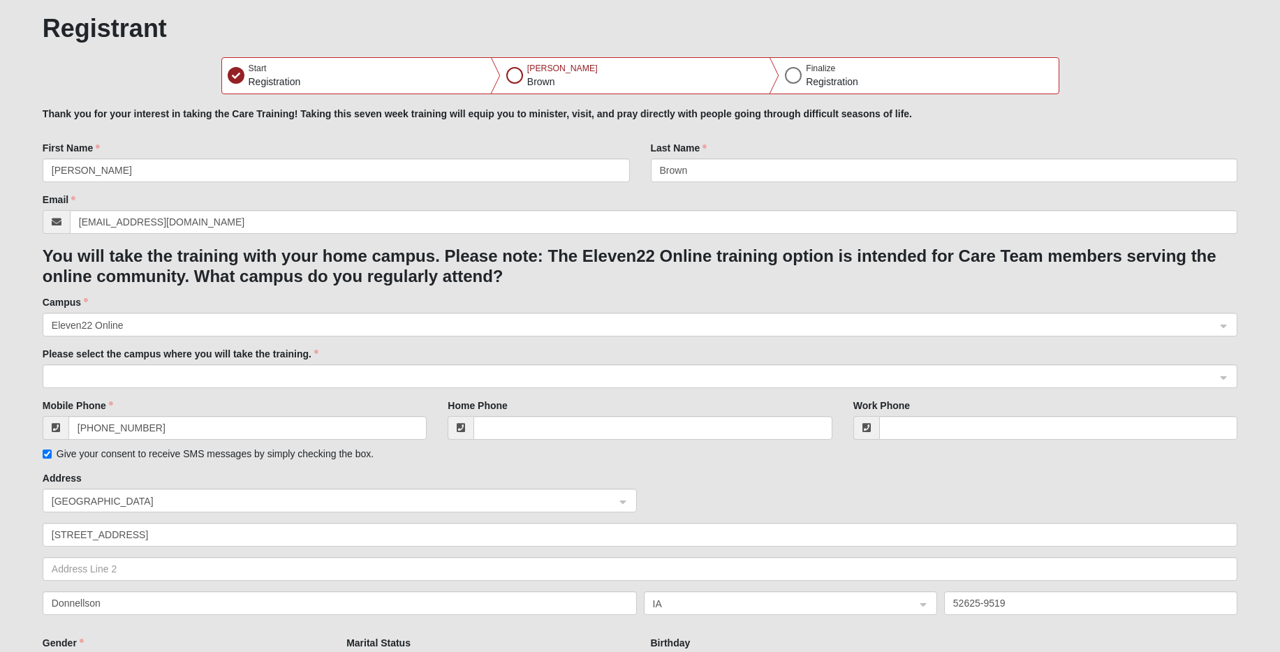
click at [223, 369] on span at bounding box center [634, 376] width 1164 height 15
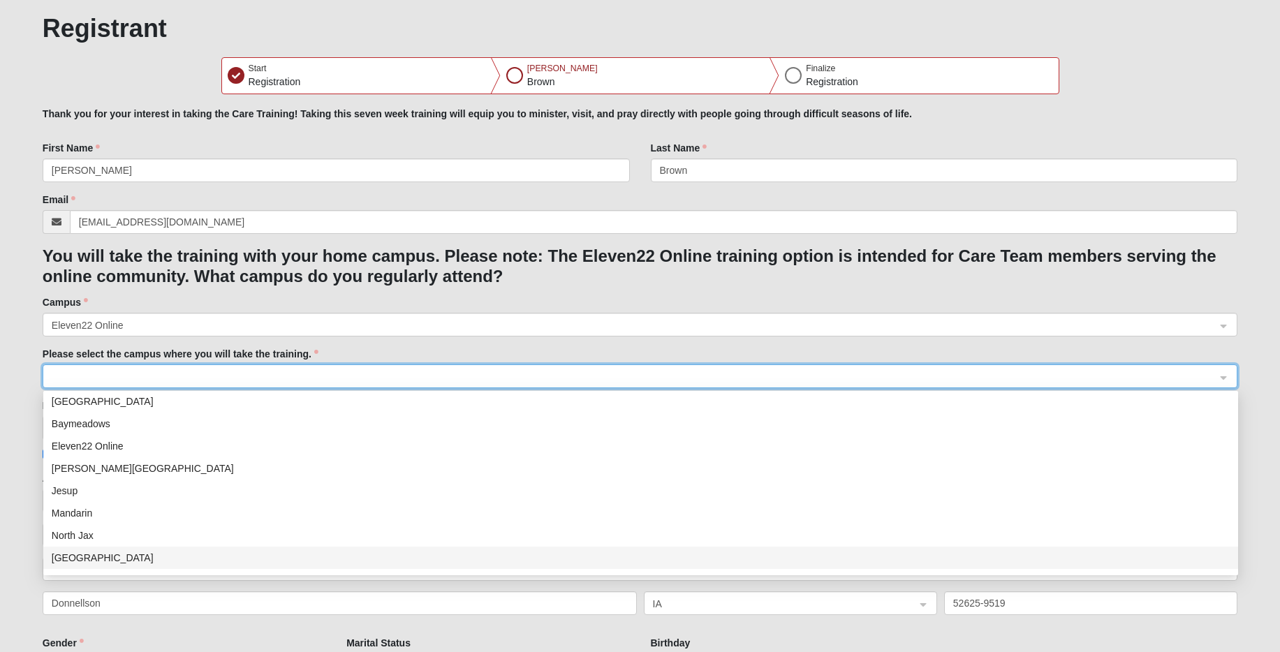
scroll to position [0, 0]
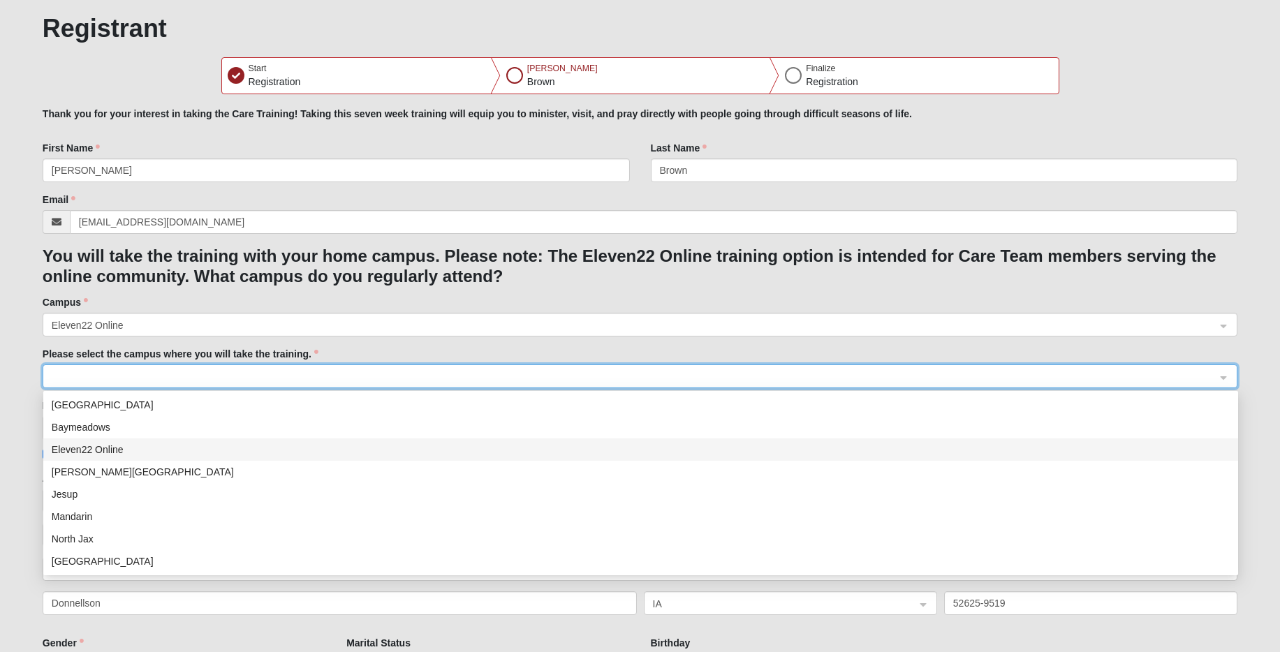
click at [101, 450] on div "Eleven22 Online" at bounding box center [641, 449] width 1178 height 15
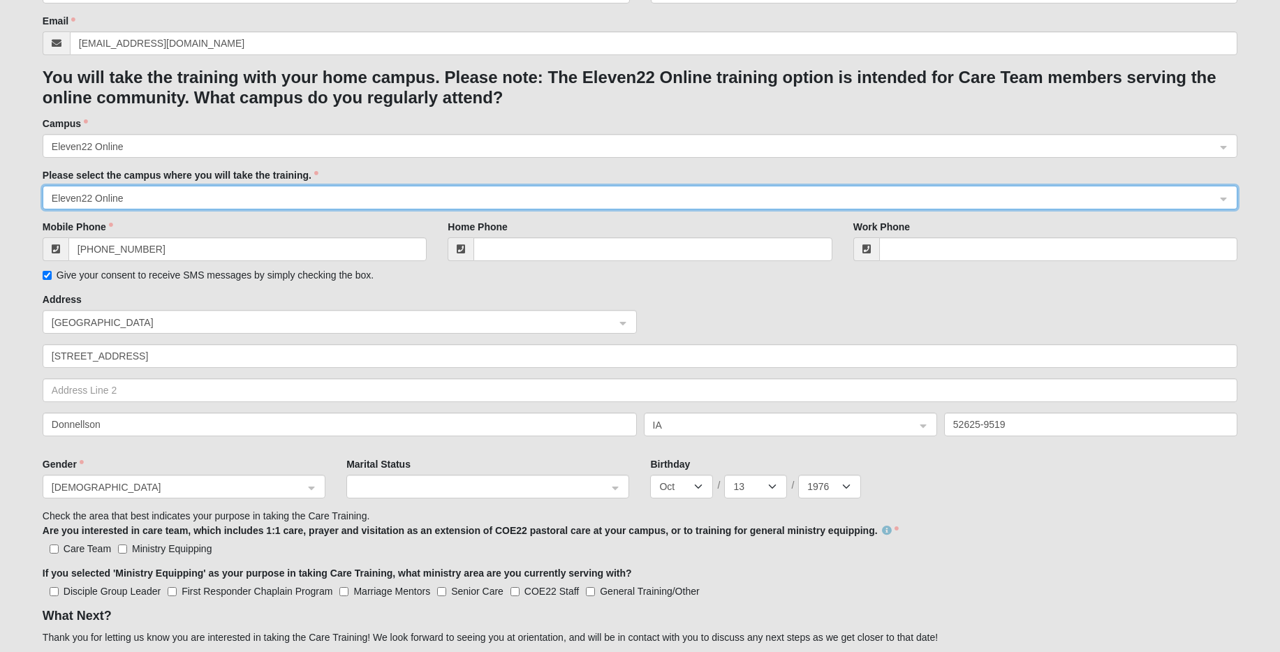
scroll to position [272, 0]
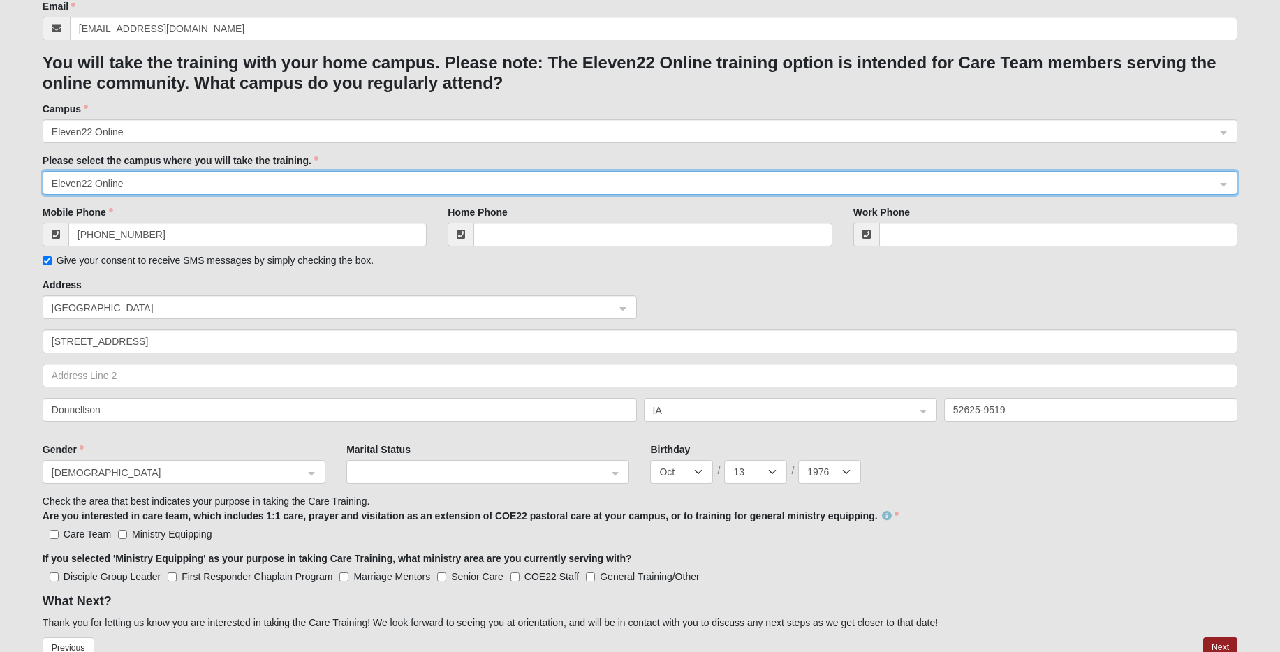
click at [459, 475] on span at bounding box center [481, 472] width 252 height 15
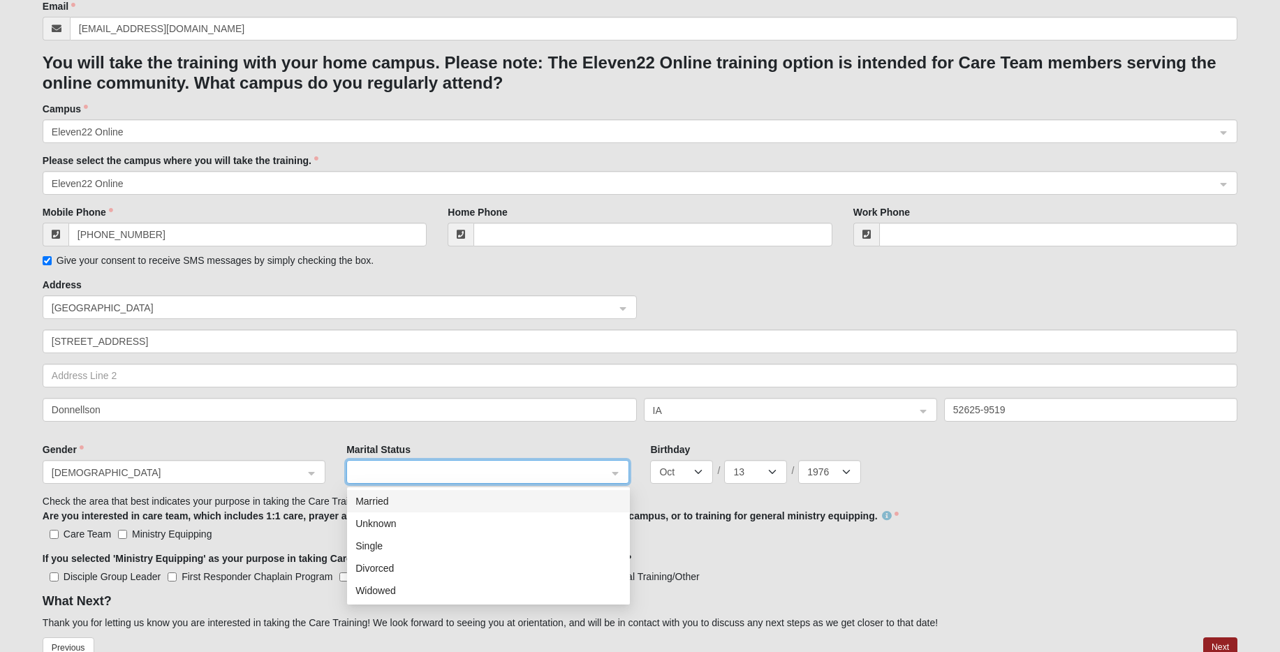
click at [388, 501] on div "Married" at bounding box center [488, 501] width 266 height 15
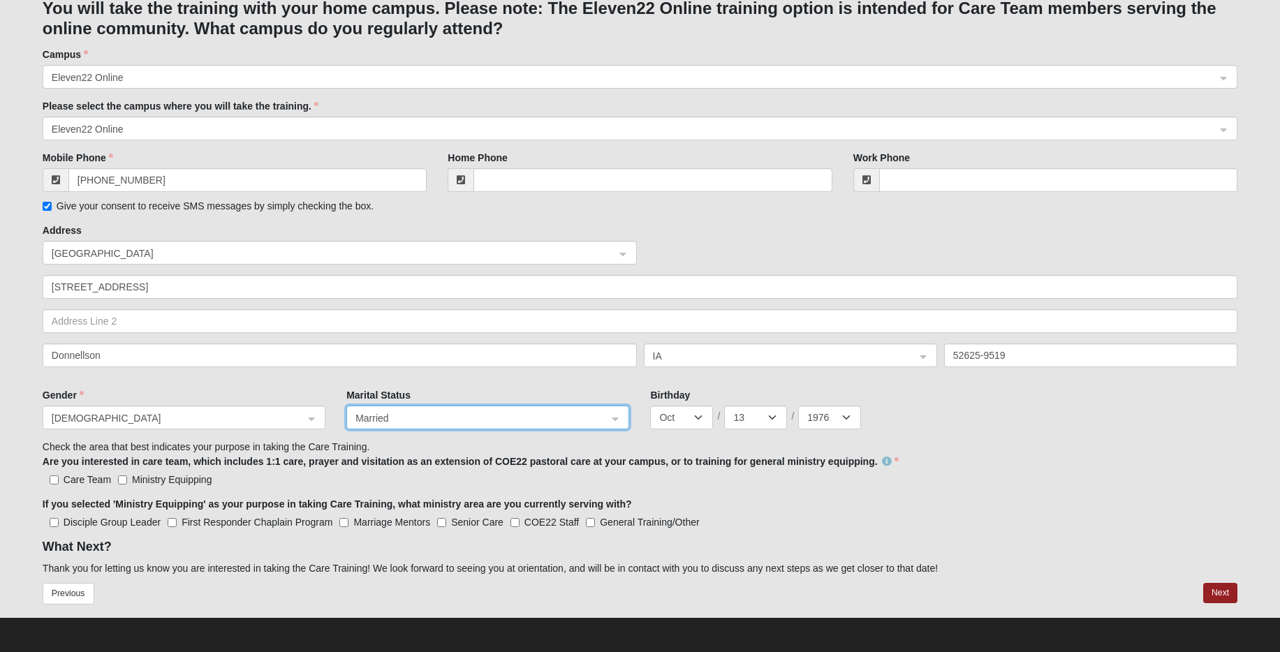
scroll to position [328, 0]
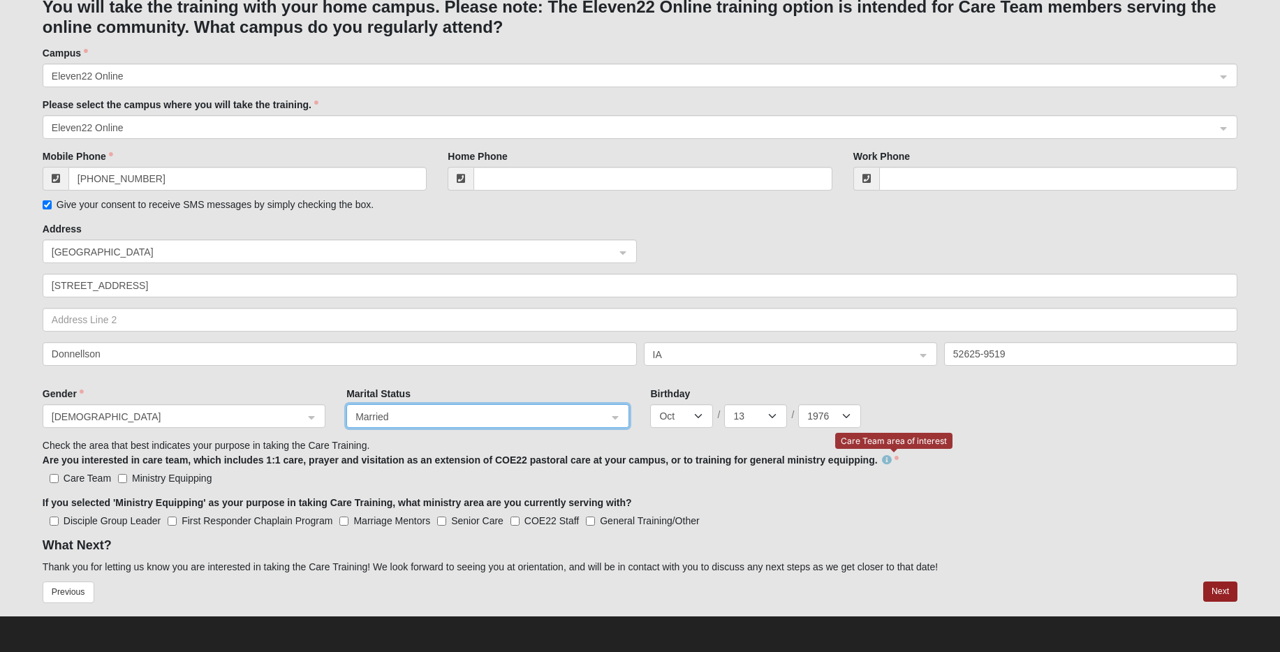
click at [891, 460] on icon at bounding box center [887, 460] width 10 height 10
click at [122, 479] on input "Ministry Equipping" at bounding box center [122, 478] width 9 height 9
checkbox input "true"
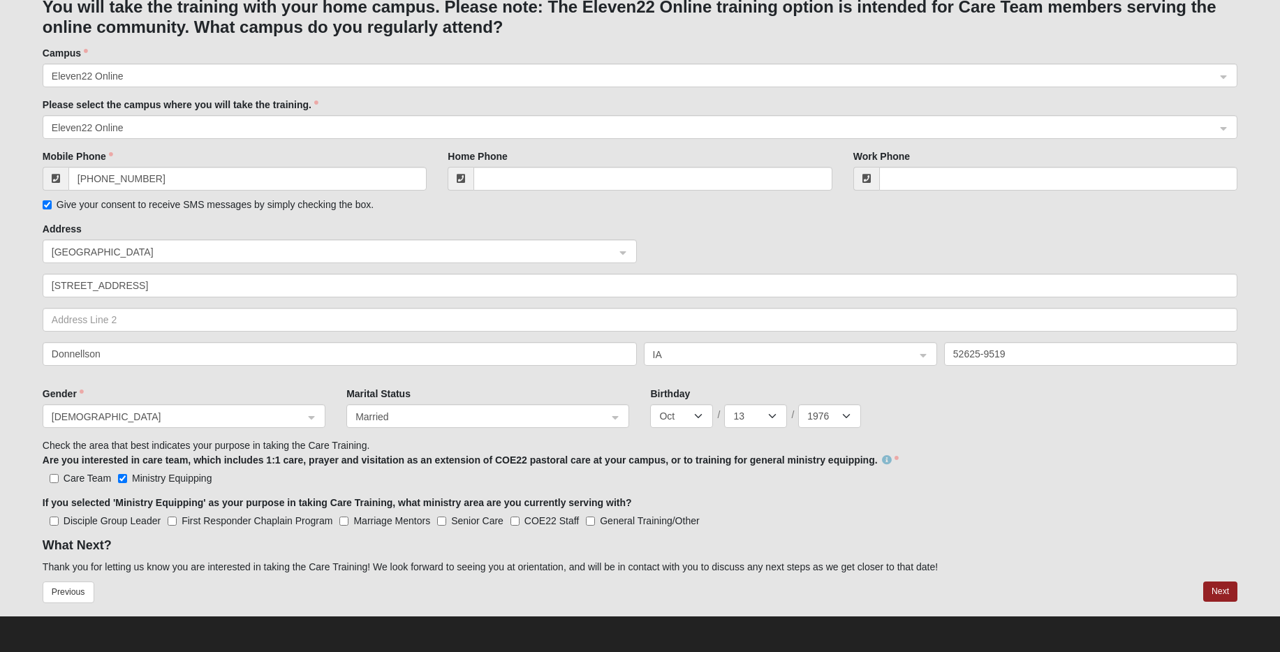
click at [47, 479] on label "Care Team" at bounding box center [77, 478] width 68 height 14
click at [50, 479] on input "Care Team" at bounding box center [54, 478] width 9 height 9
checkbox input "true"
click at [52, 520] on Leader "Disciple Group Leader" at bounding box center [54, 521] width 9 height 9
checkbox Leader "true"
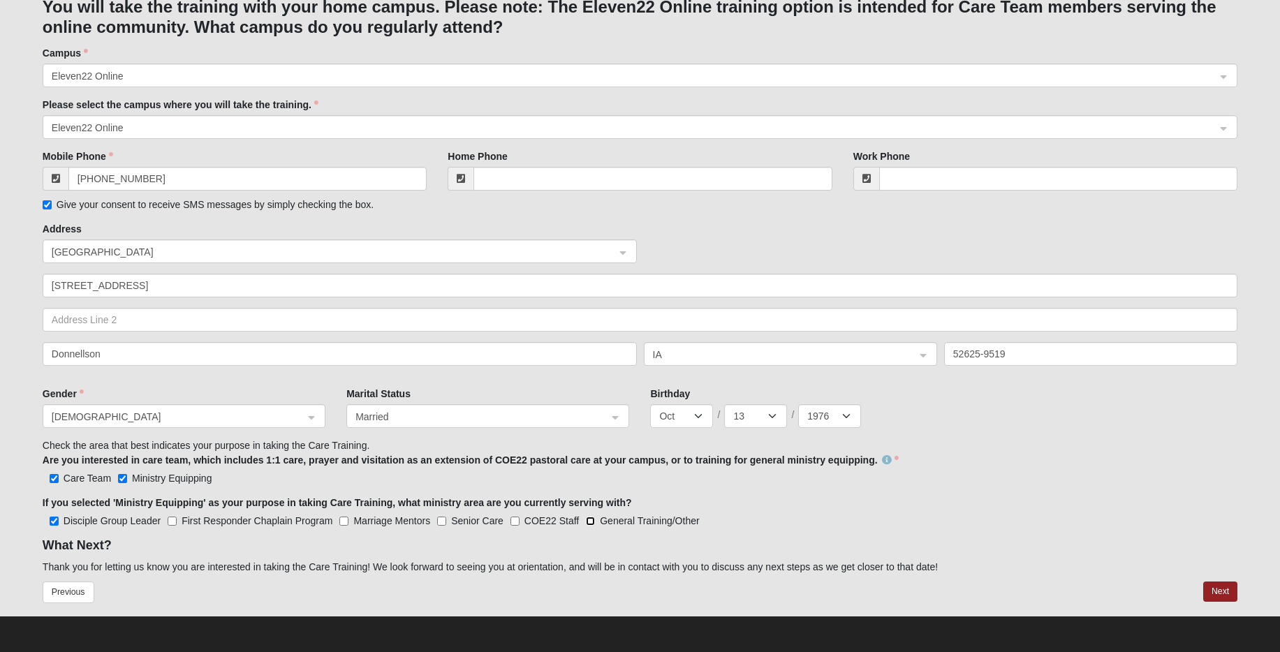
click at [589, 522] on input "General Training/Other" at bounding box center [590, 521] width 9 height 9
checkbox input "true"
click at [1218, 593] on button "Next" at bounding box center [1220, 592] width 34 height 20
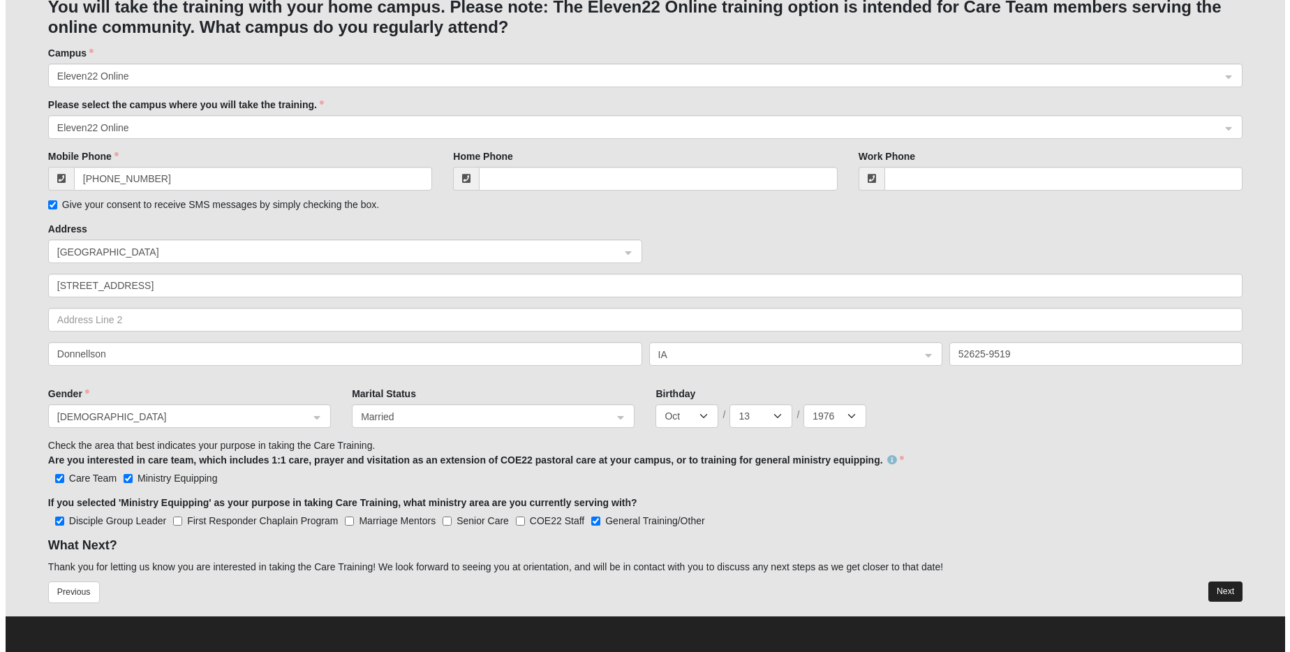
scroll to position [0, 0]
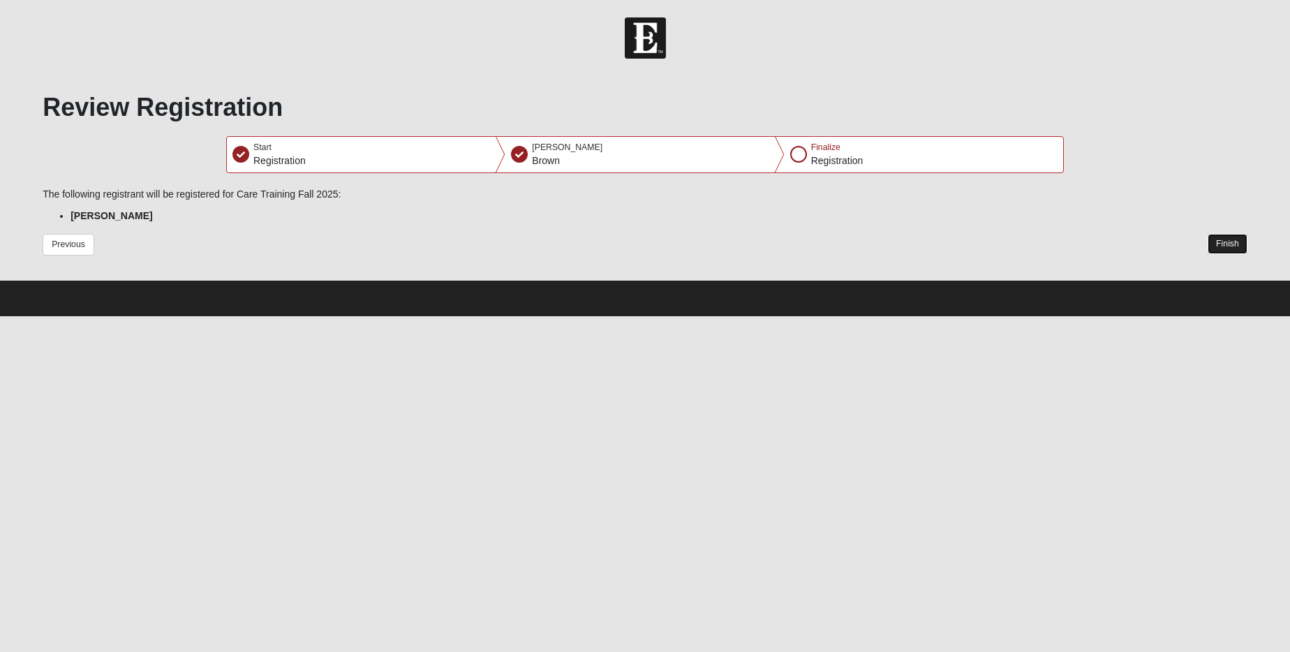
click at [1215, 245] on button "Finish" at bounding box center [1228, 244] width 40 height 20
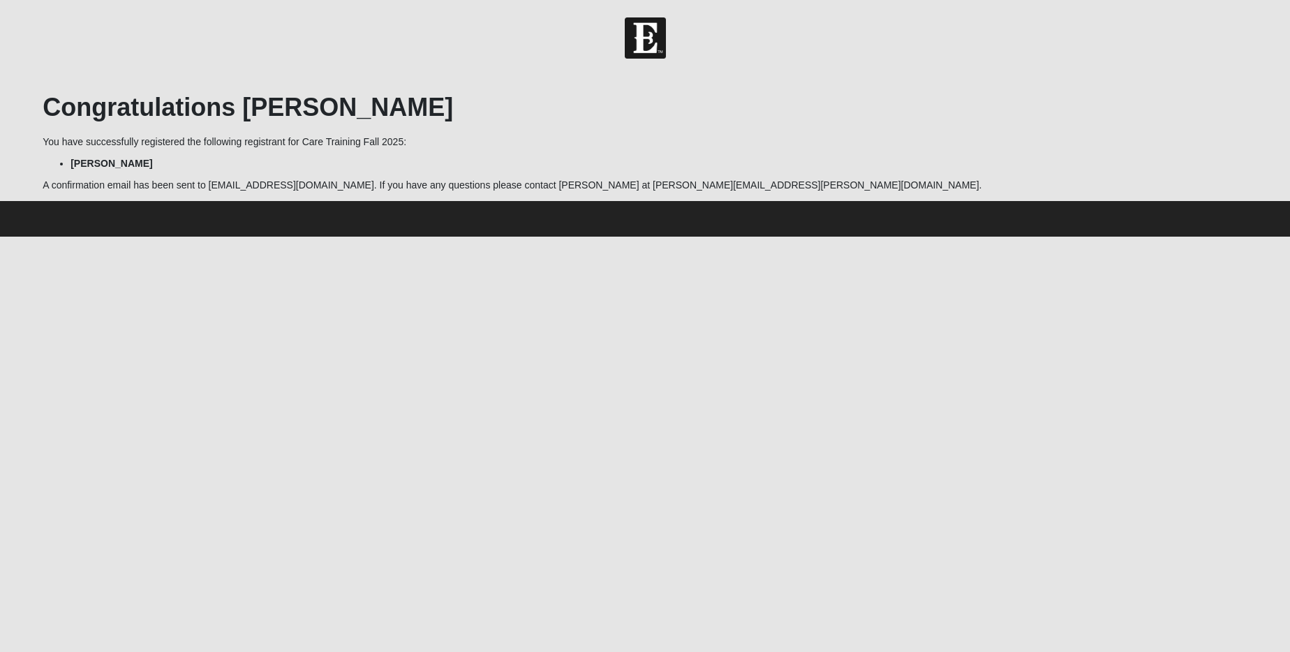
click at [576, 166] on li "[PERSON_NAME]" at bounding box center [659, 163] width 1177 height 15
